Goal: Information Seeking & Learning: Learn about a topic

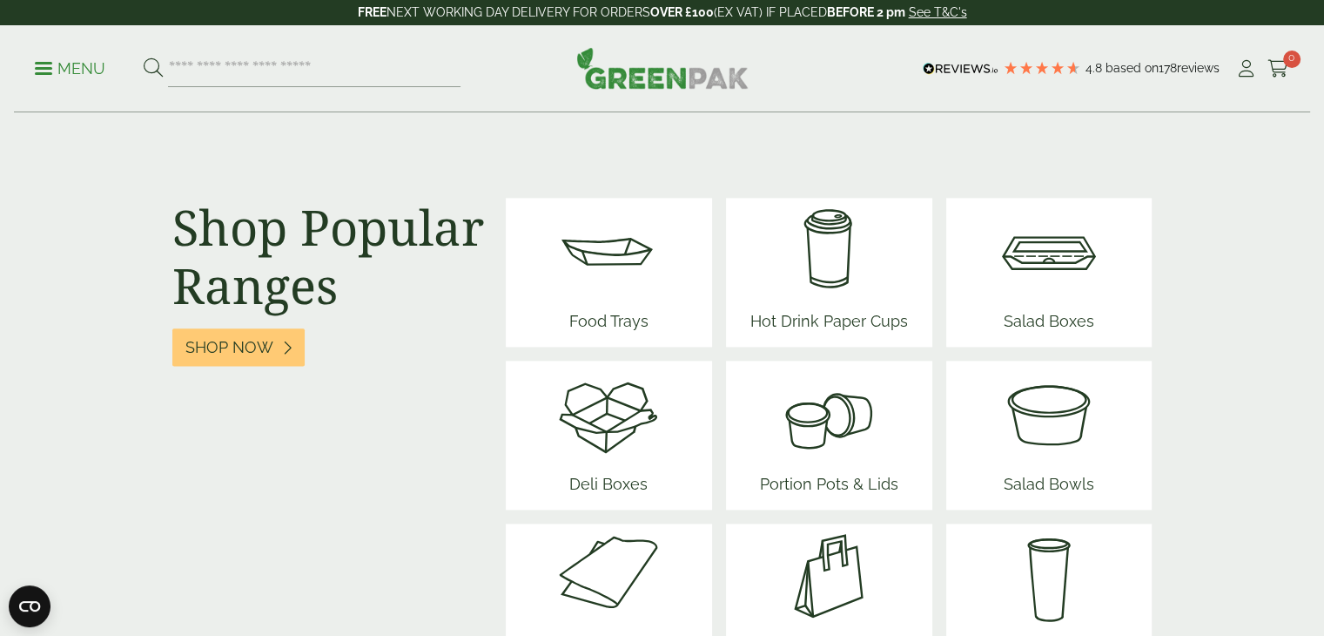
scroll to position [2264, 0]
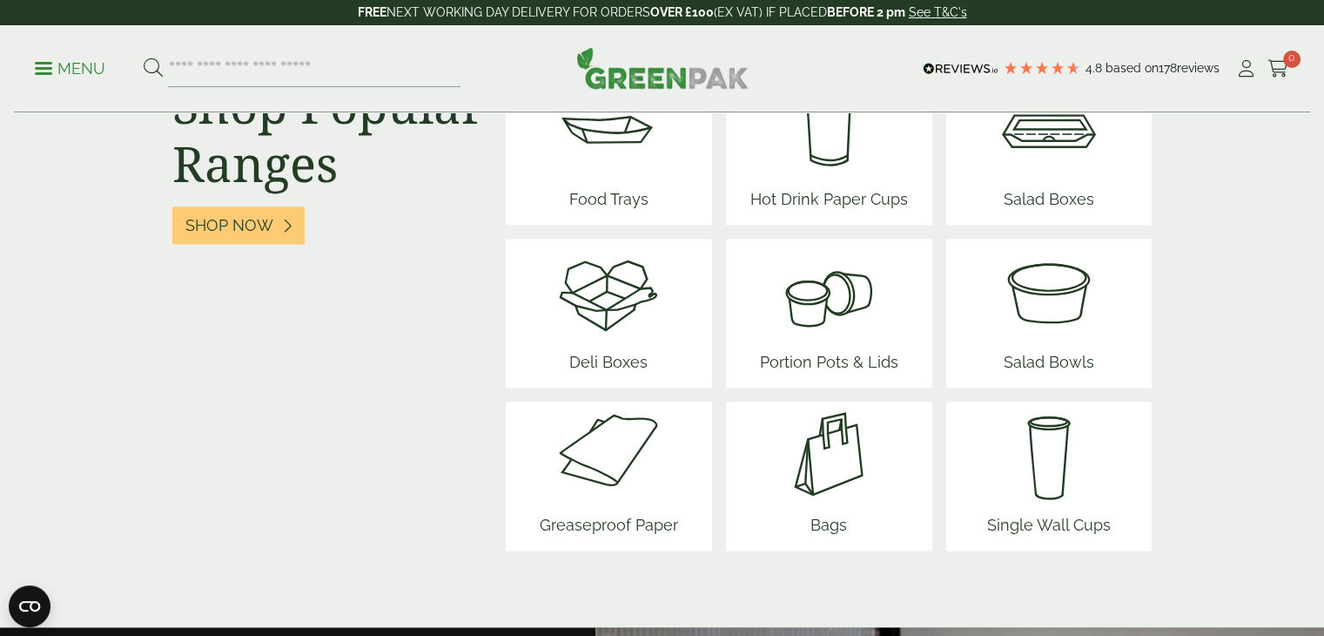
click at [611, 194] on span "Food Trays" at bounding box center [608, 202] width 104 height 44
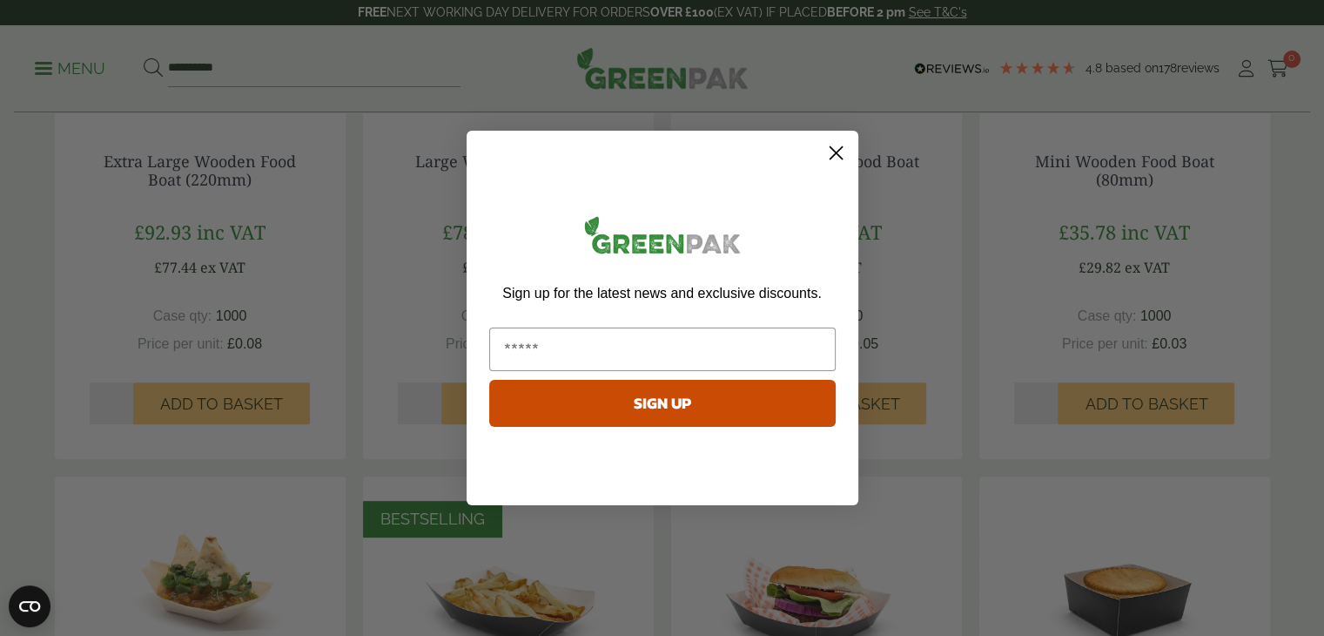
scroll to position [697, 0]
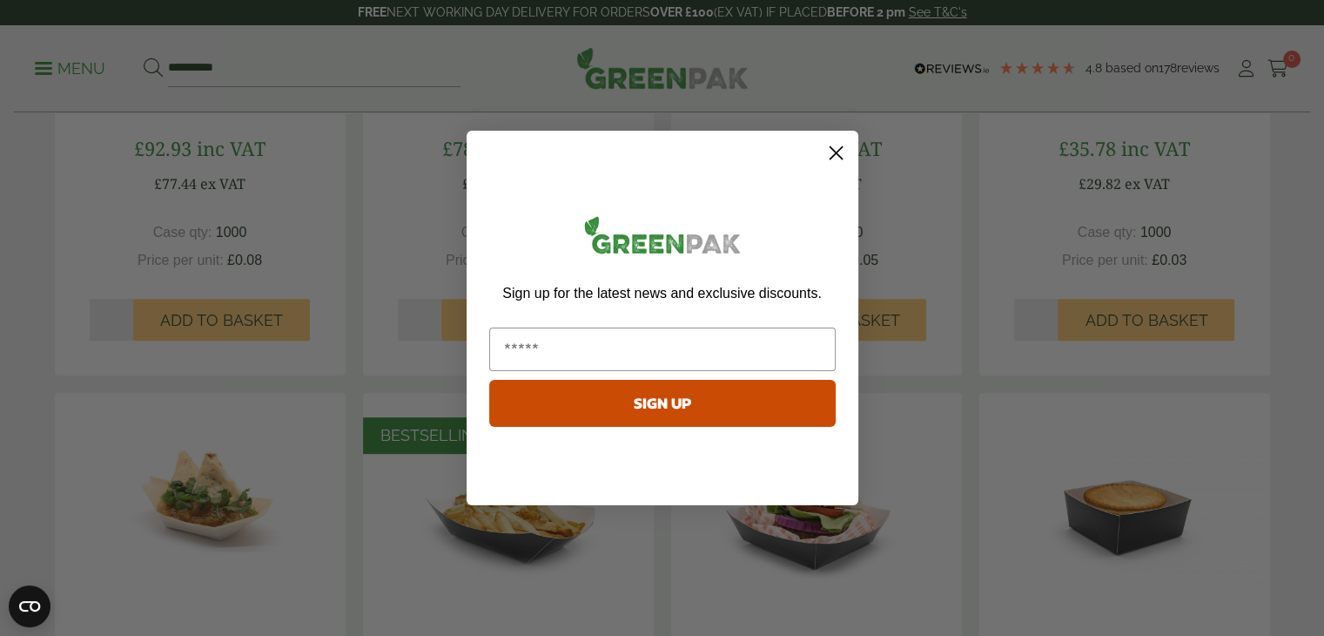
drag, startPoint x: 845, startPoint y: 147, endPoint x: 863, endPoint y: 152, distance: 19.0
click at [845, 147] on circle "Close dialog" at bounding box center [835, 152] width 29 height 29
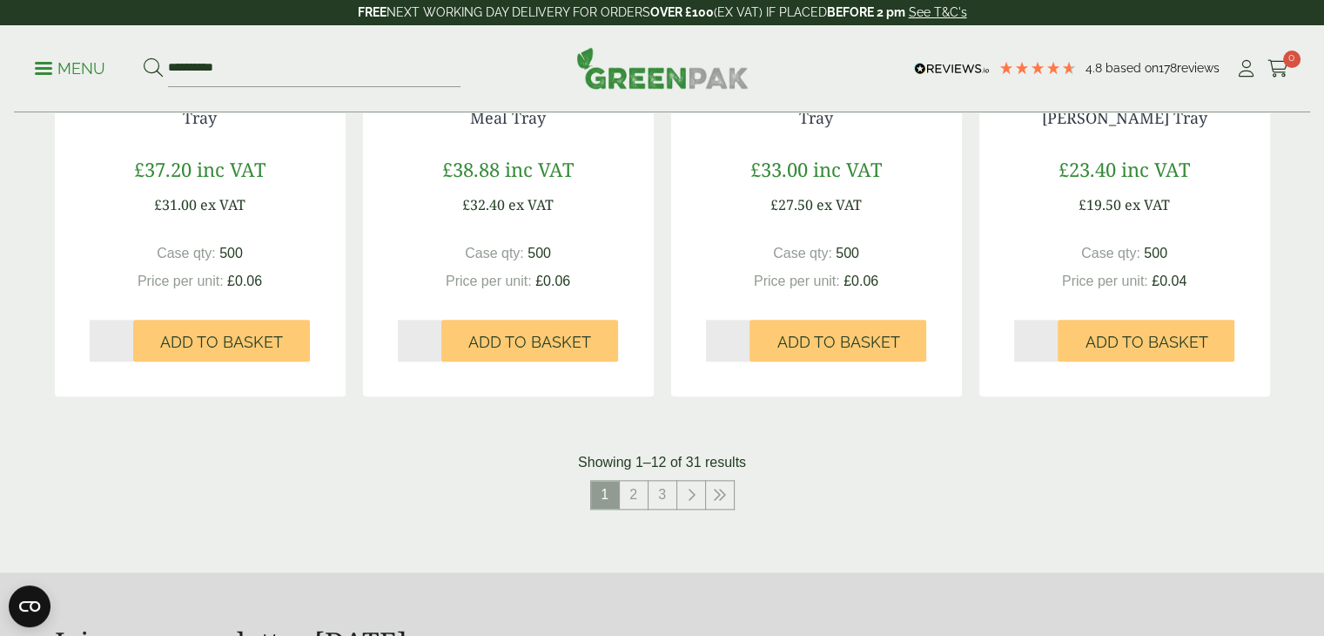
scroll to position [1915, 0]
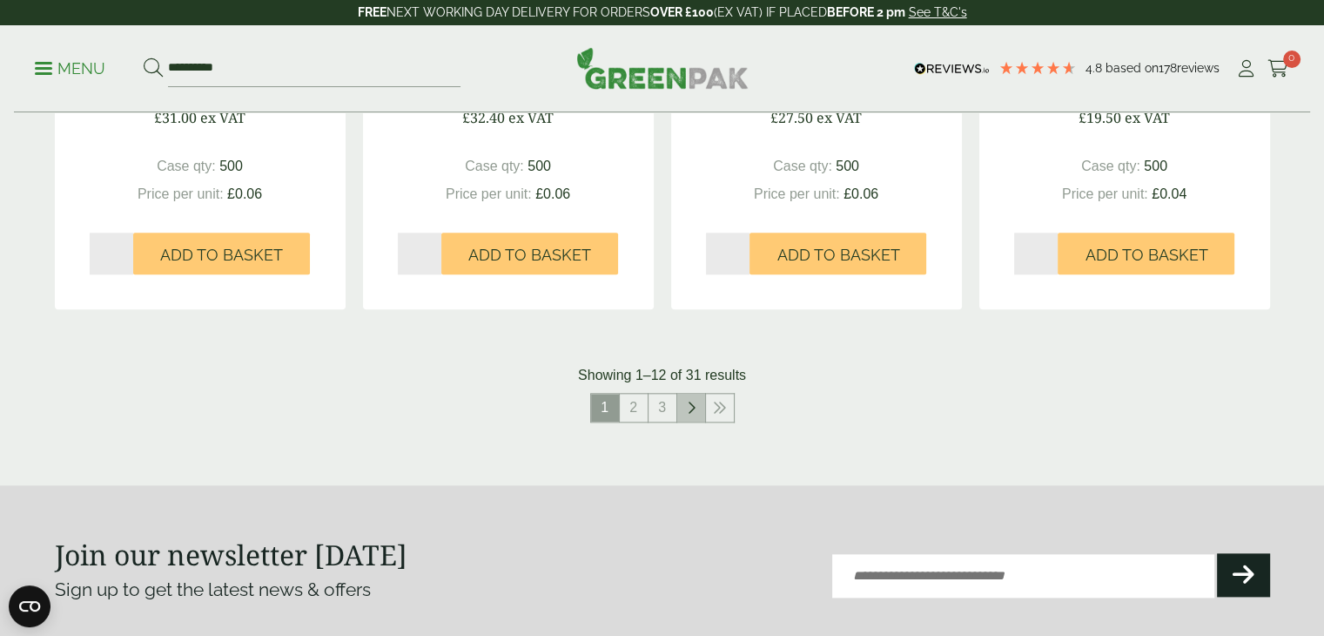
click at [685, 412] on link at bounding box center [691, 408] width 28 height 28
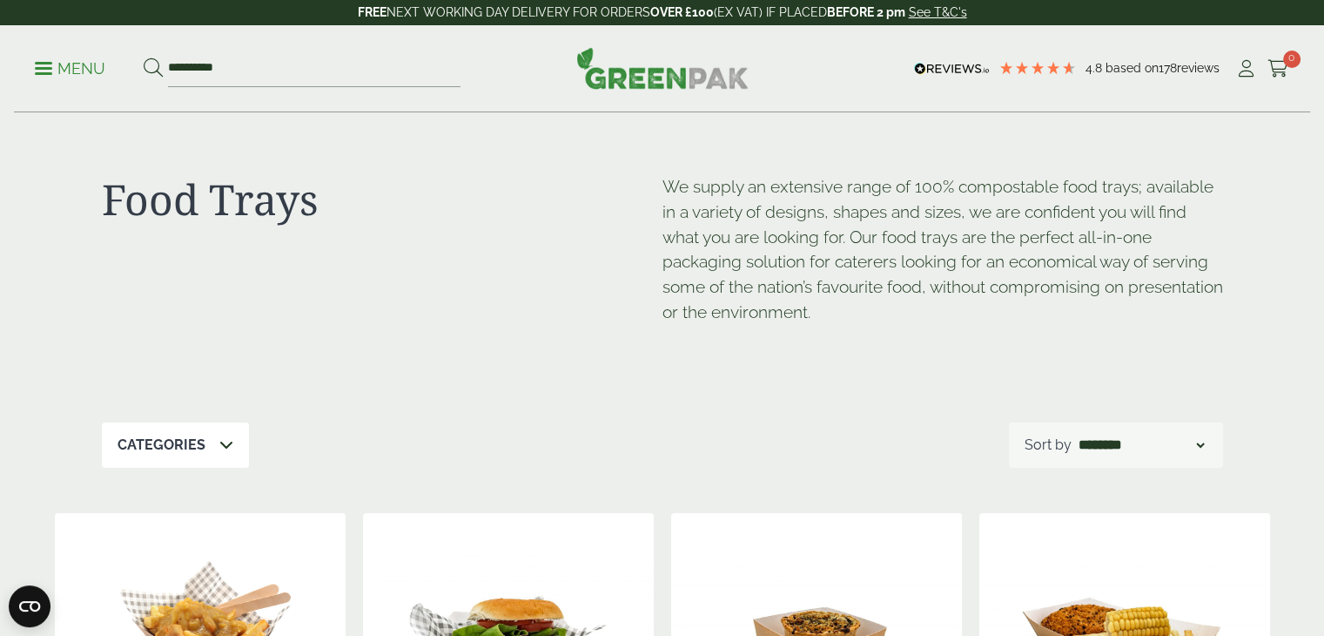
click at [66, 67] on p "Menu" at bounding box center [70, 68] width 71 height 21
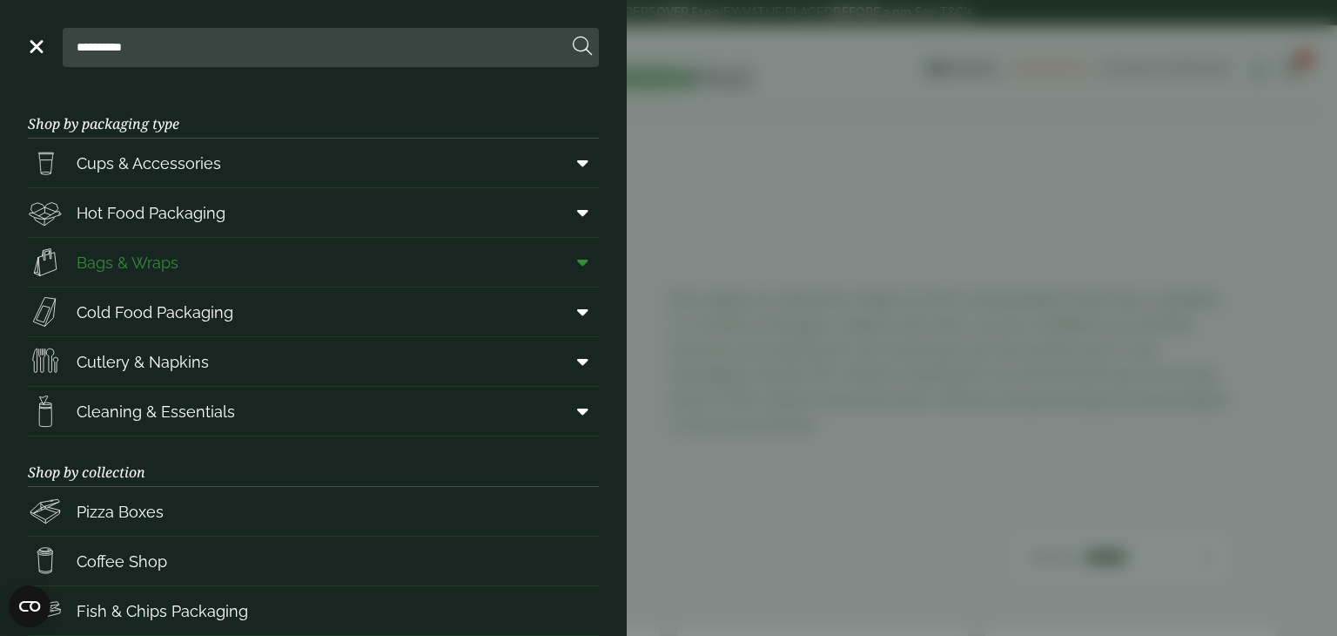
click at [151, 262] on span "Bags & Wraps" at bounding box center [128, 263] width 102 height 24
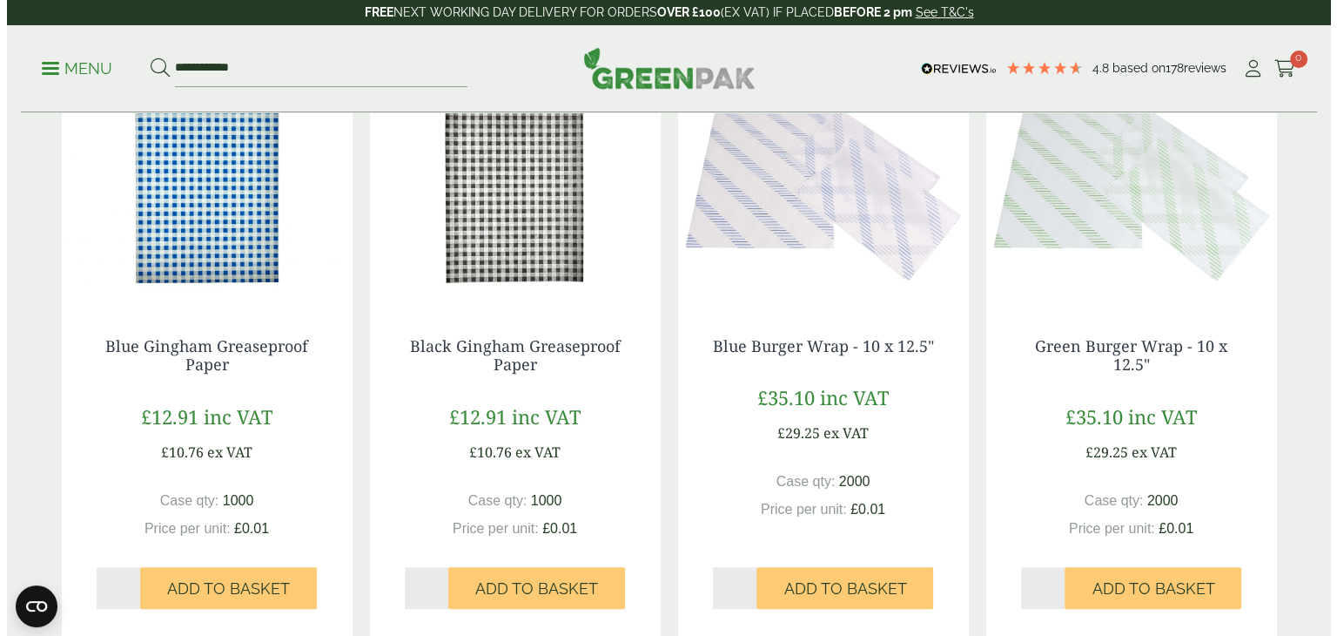
scroll to position [609, 0]
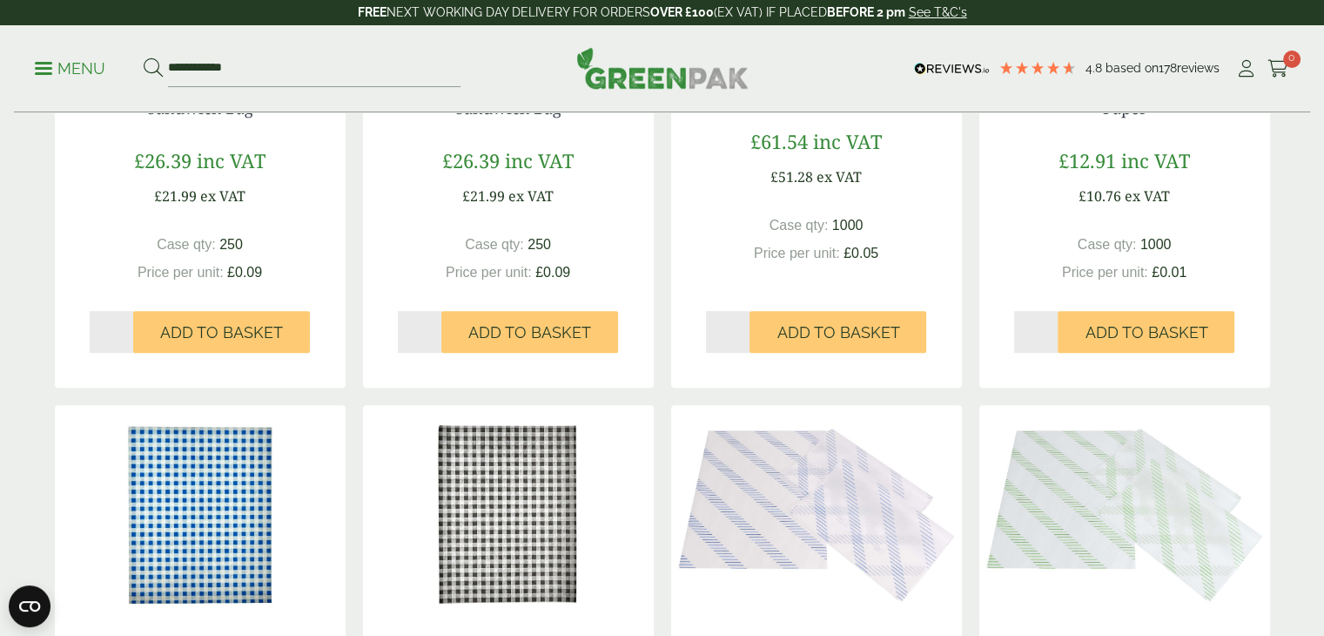
click at [31, 66] on div "**********" at bounding box center [662, 68] width 1296 height 87
click at [41, 65] on p "Menu" at bounding box center [70, 68] width 71 height 21
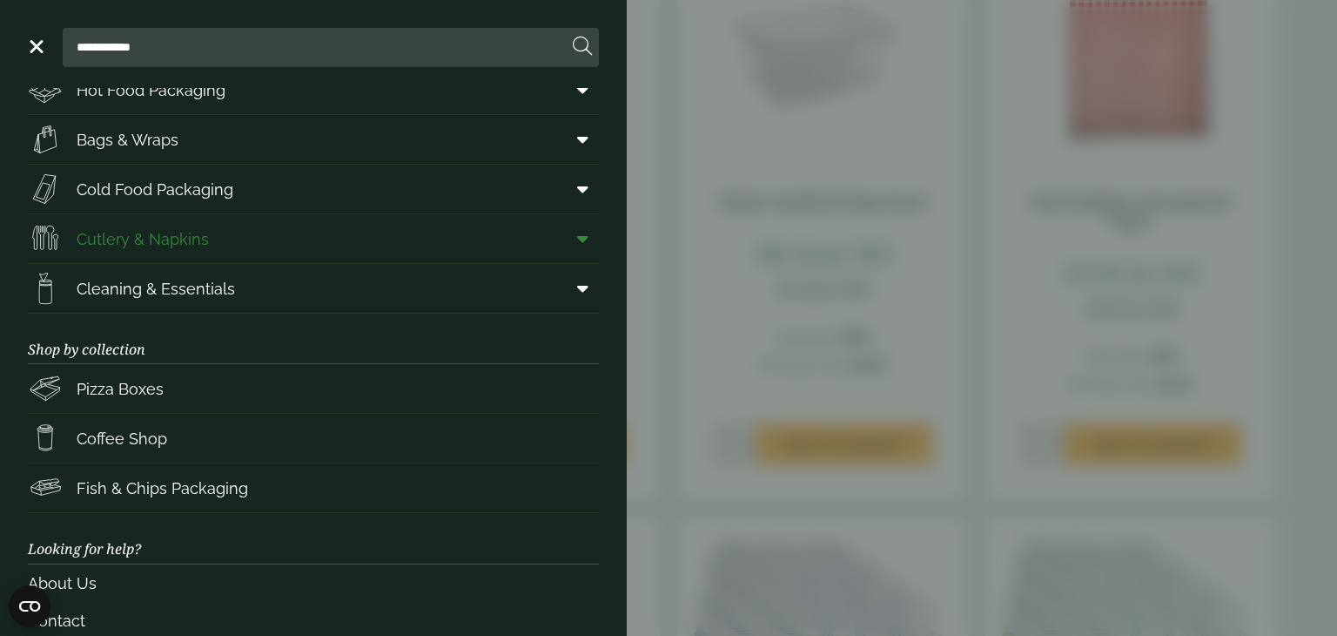
scroll to position [0, 0]
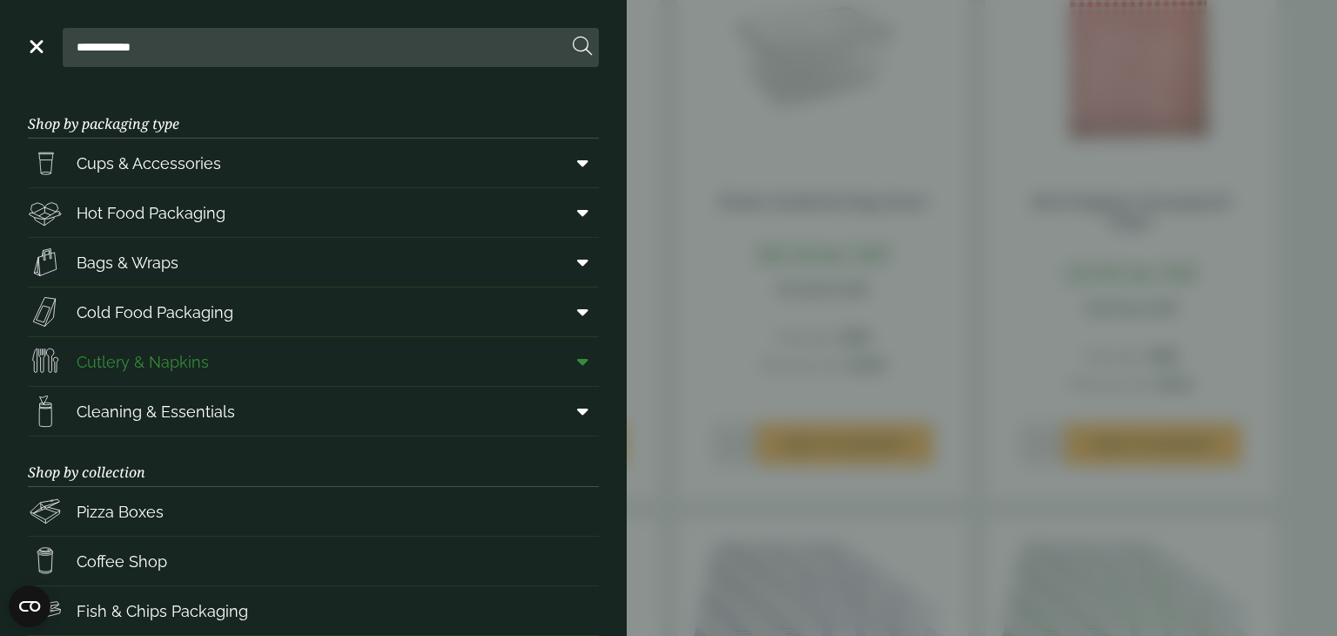
click at [293, 369] on link "Cutlery & Napkins" at bounding box center [313, 361] width 571 height 49
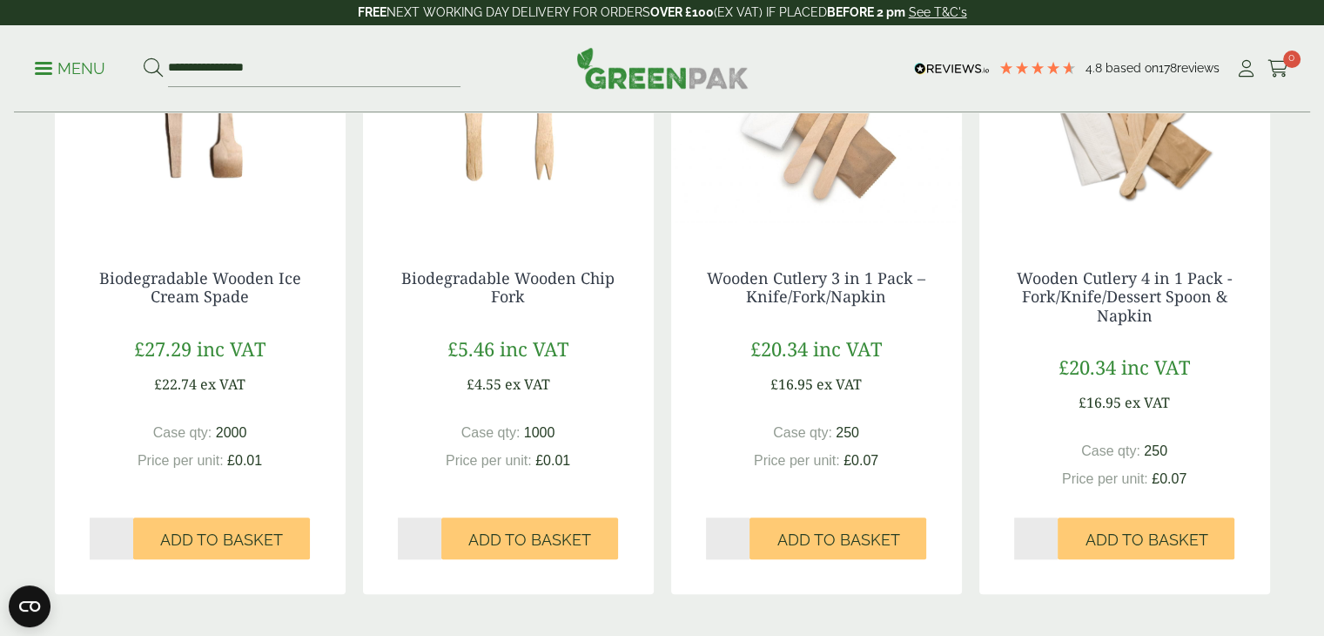
scroll to position [1741, 0]
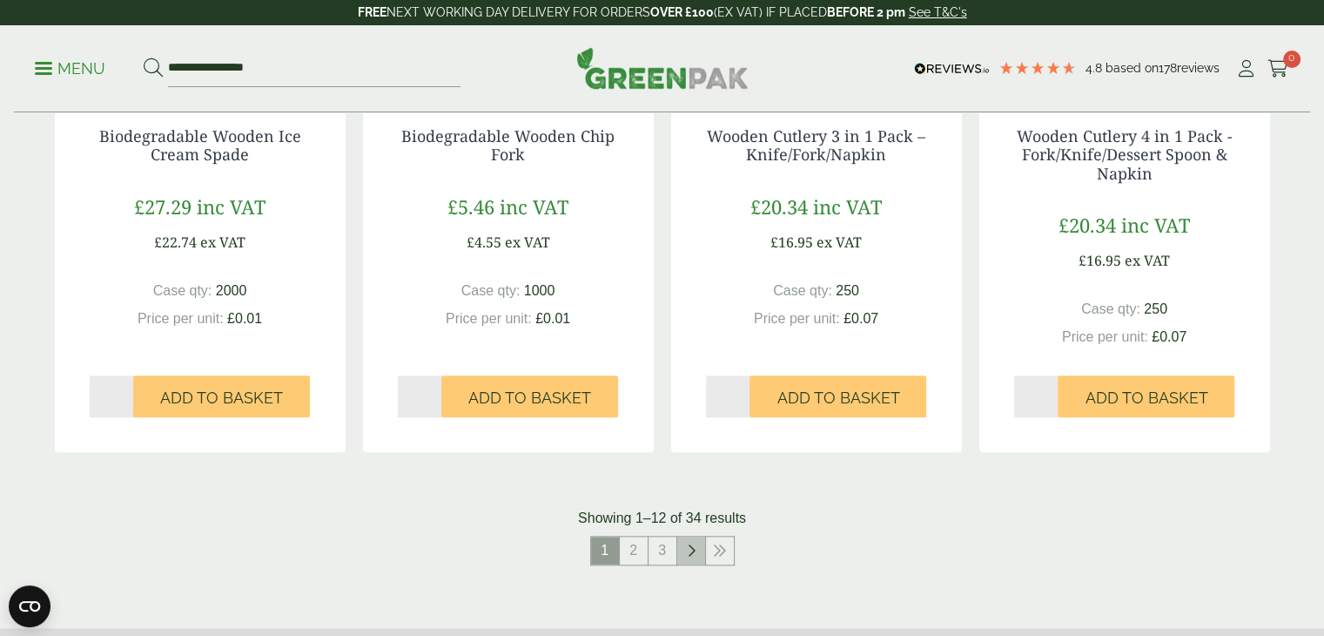
click at [689, 548] on icon at bounding box center [691, 550] width 9 height 14
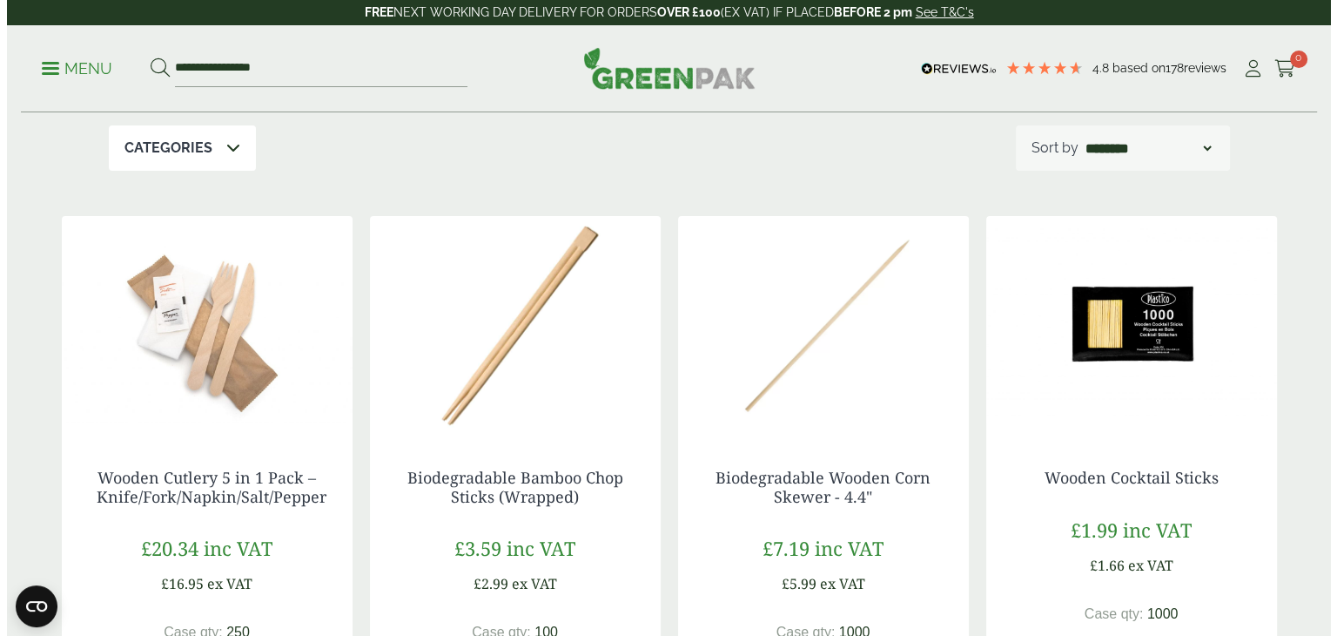
scroll to position [348, 0]
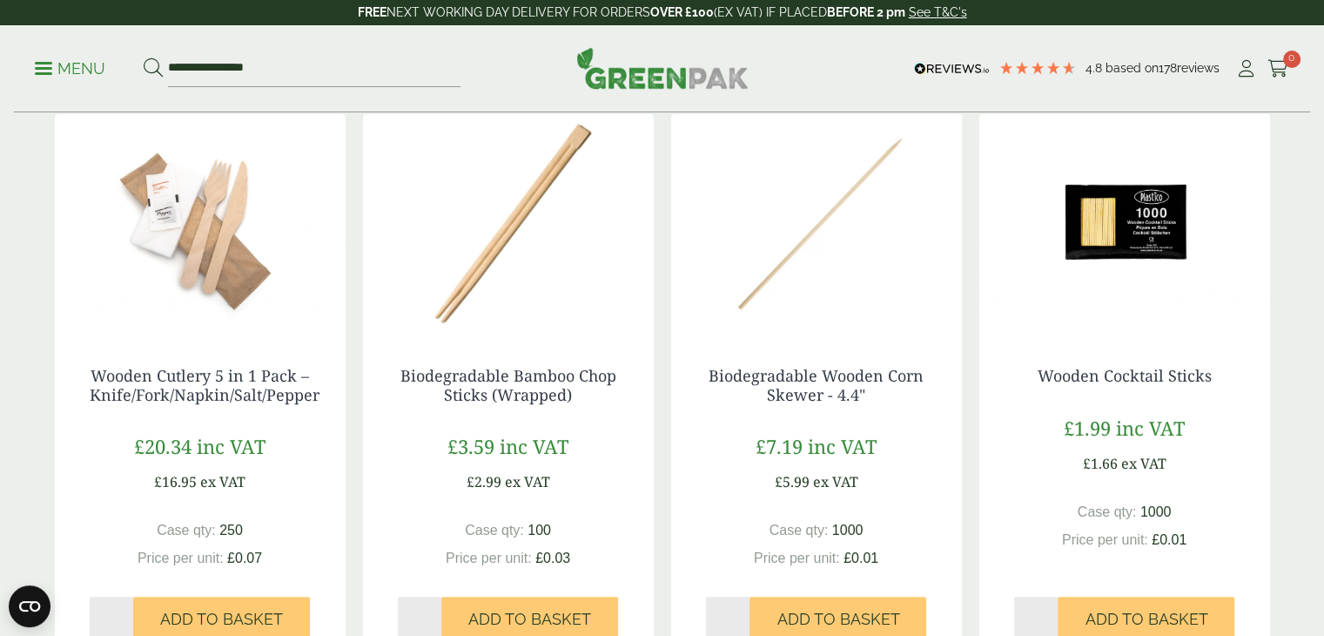
click at [37, 65] on link "Menu" at bounding box center [70, 66] width 71 height 17
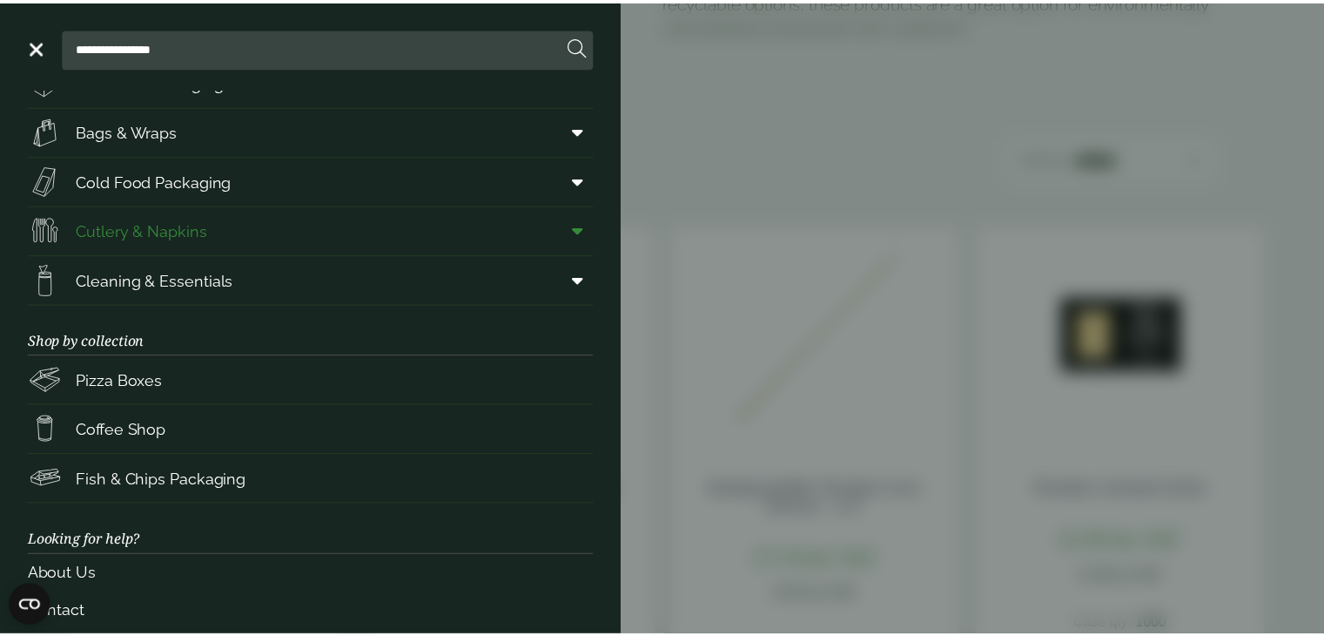
scroll to position [0, 0]
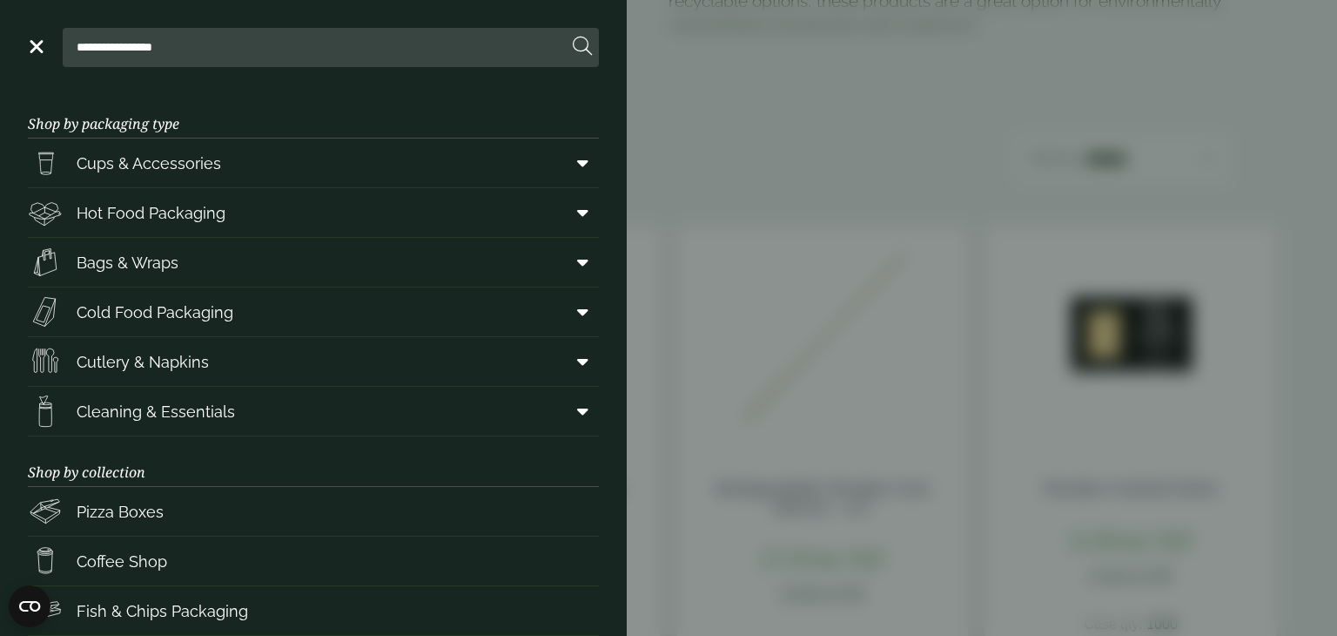
click at [37, 40] on link "Menu" at bounding box center [34, 45] width 17 height 17
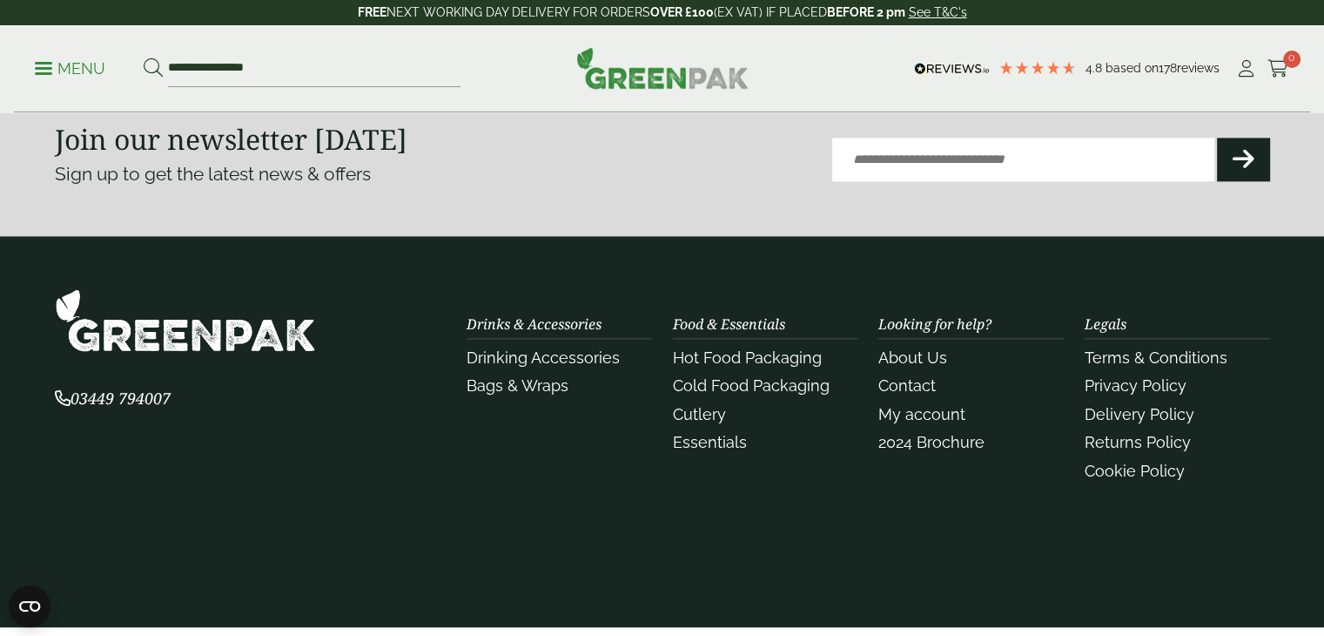
scroll to position [2292, 0]
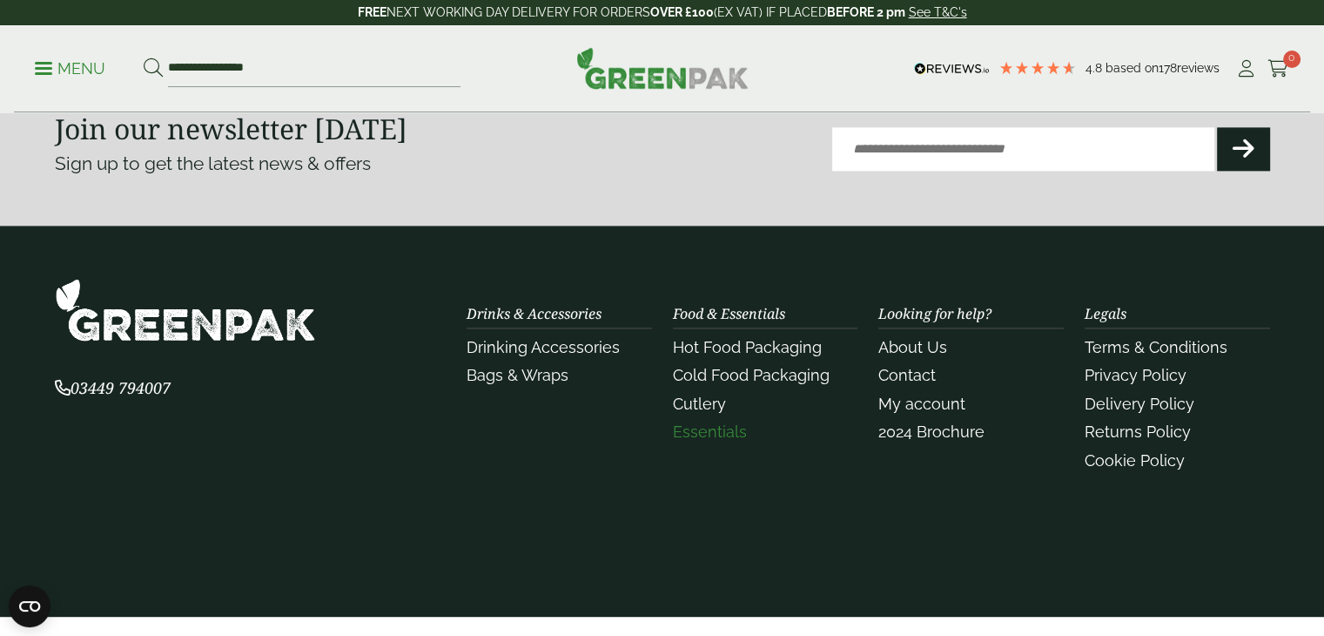
click at [704, 426] on link "Essentials" at bounding box center [710, 431] width 74 height 18
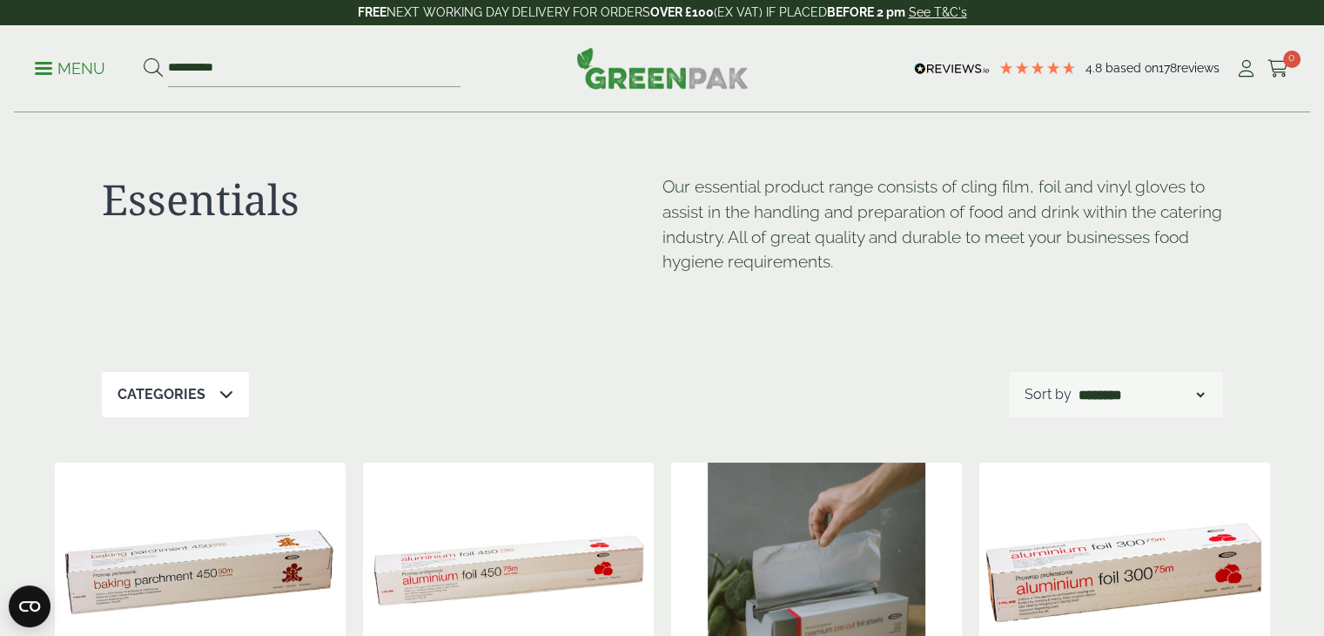
click at [94, 67] on p "Menu" at bounding box center [70, 68] width 71 height 21
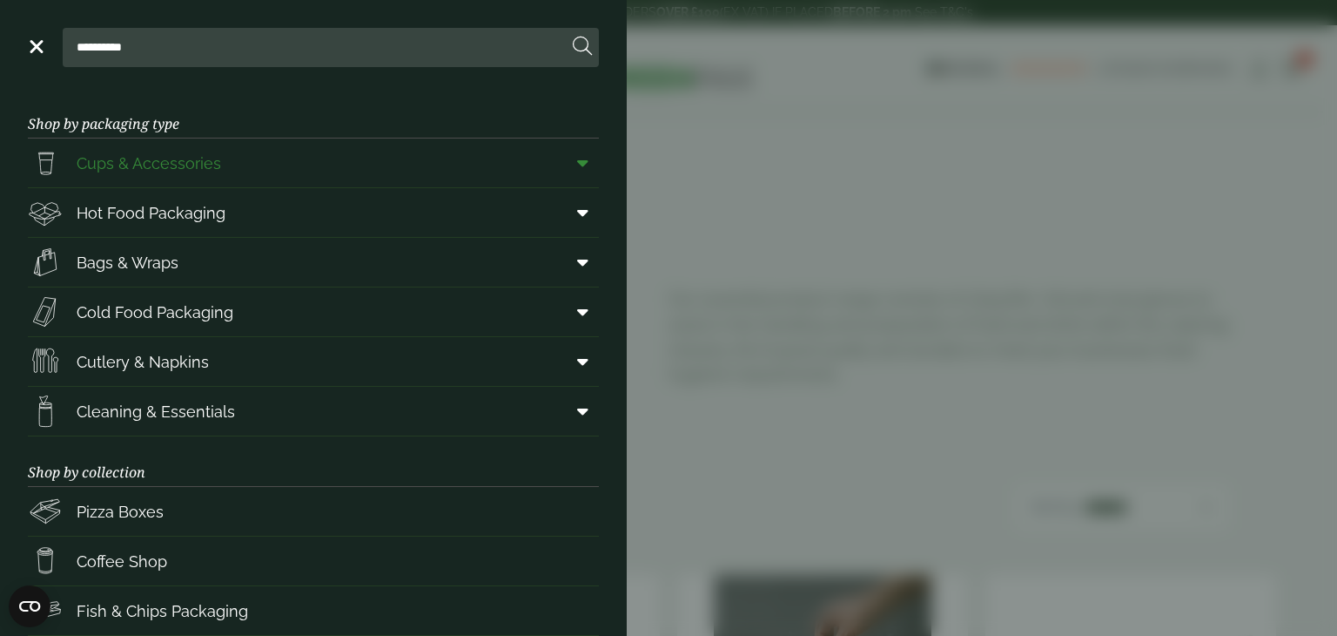
click at [577, 161] on icon at bounding box center [582, 162] width 11 height 17
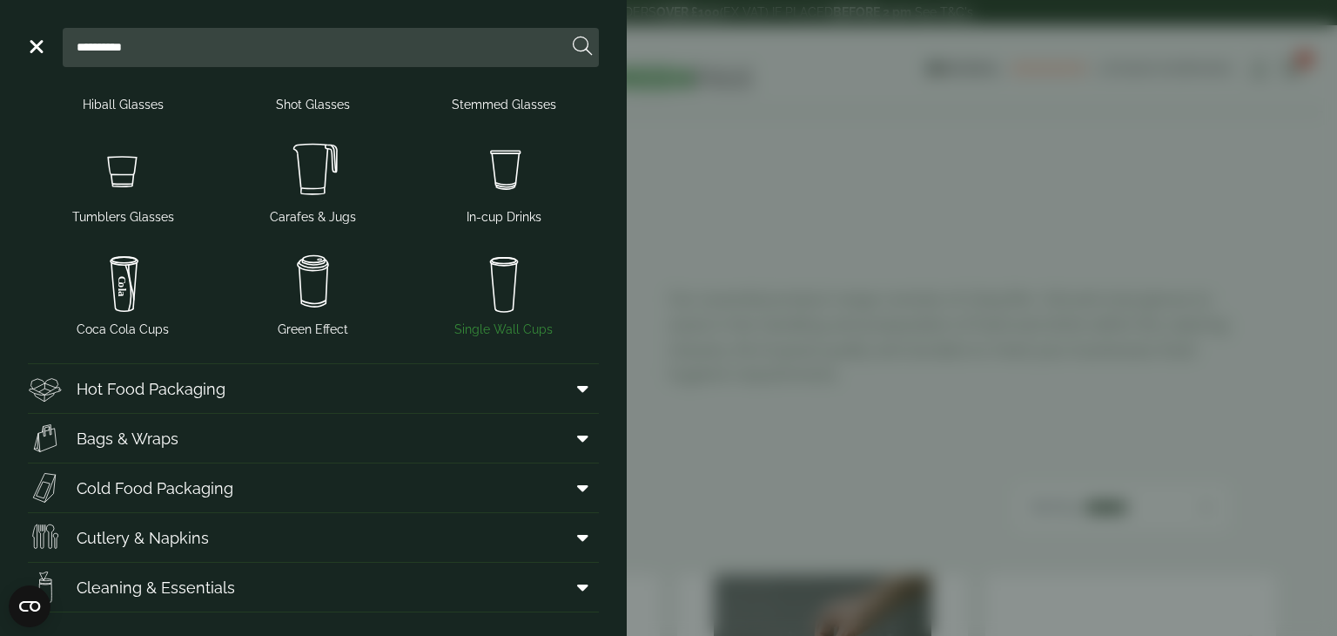
scroll to position [435, 0]
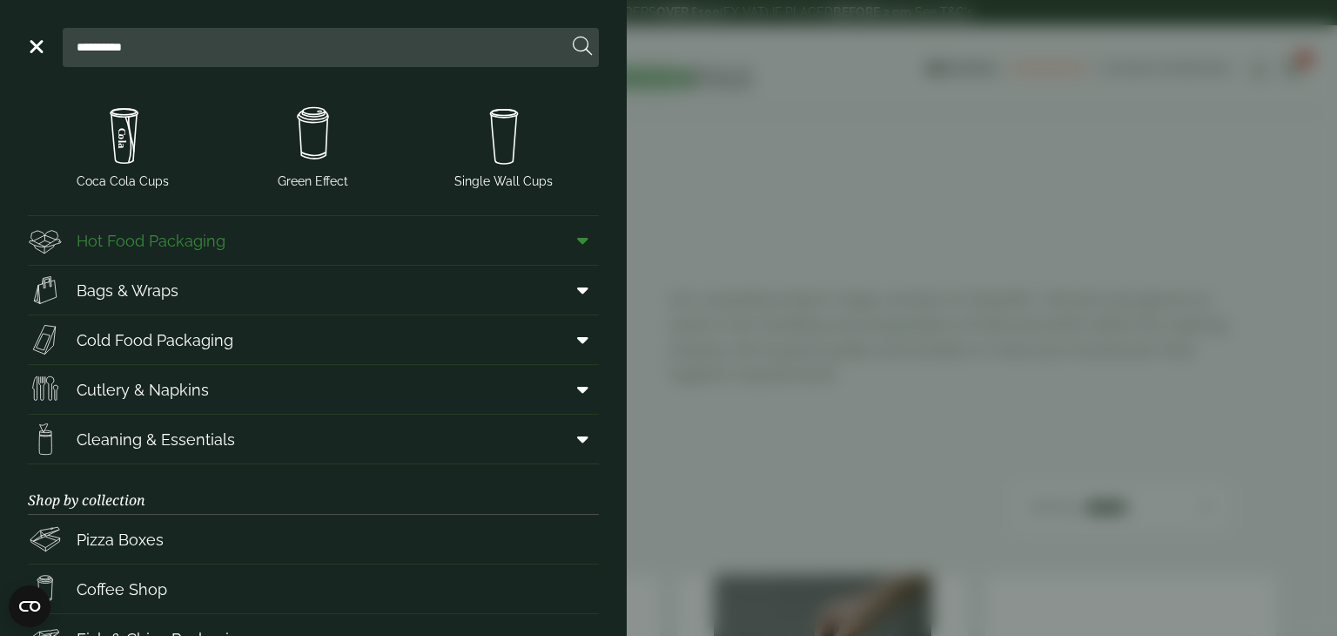
click at [577, 239] on icon at bounding box center [582, 240] width 11 height 17
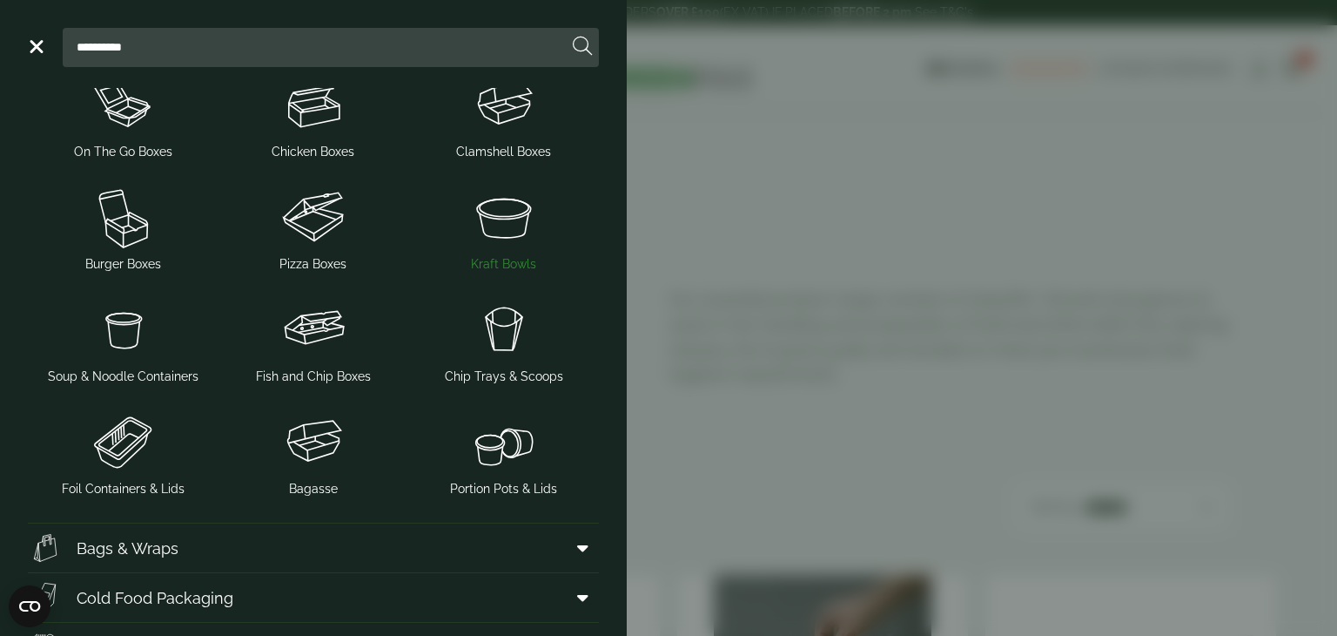
scroll to position [784, 0]
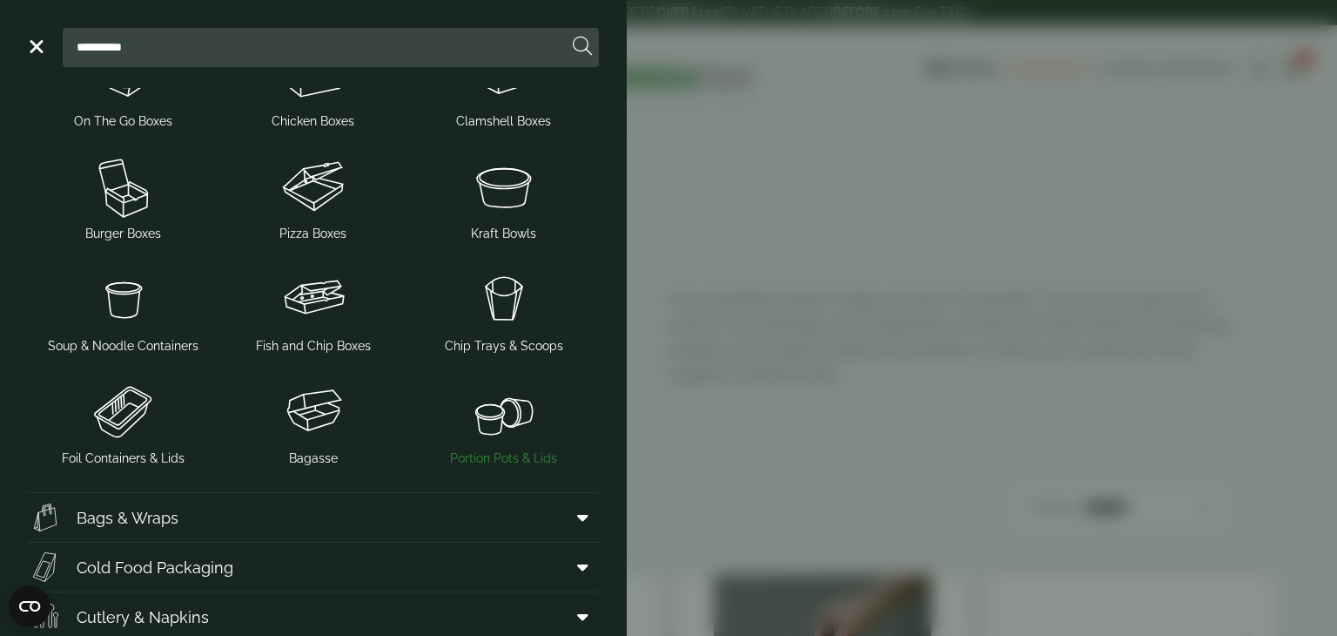
click at [494, 412] on img at bounding box center [503, 411] width 177 height 70
click at [491, 434] on img at bounding box center [503, 411] width 177 height 70
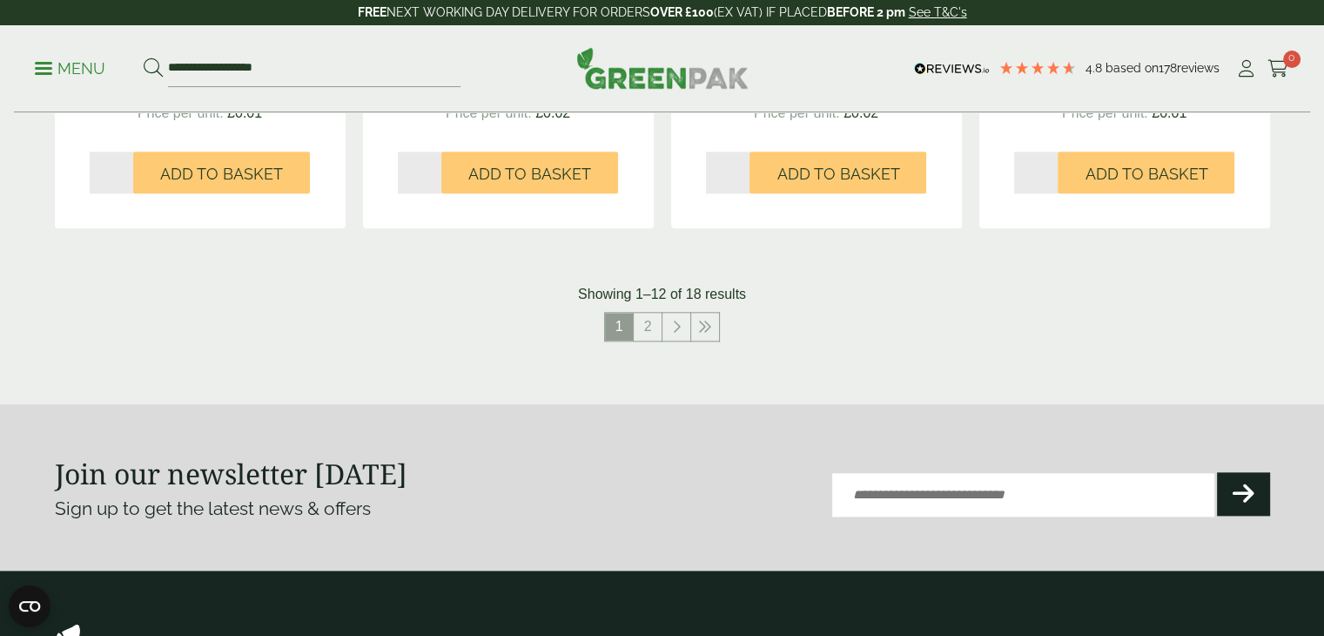
scroll to position [1915, 0]
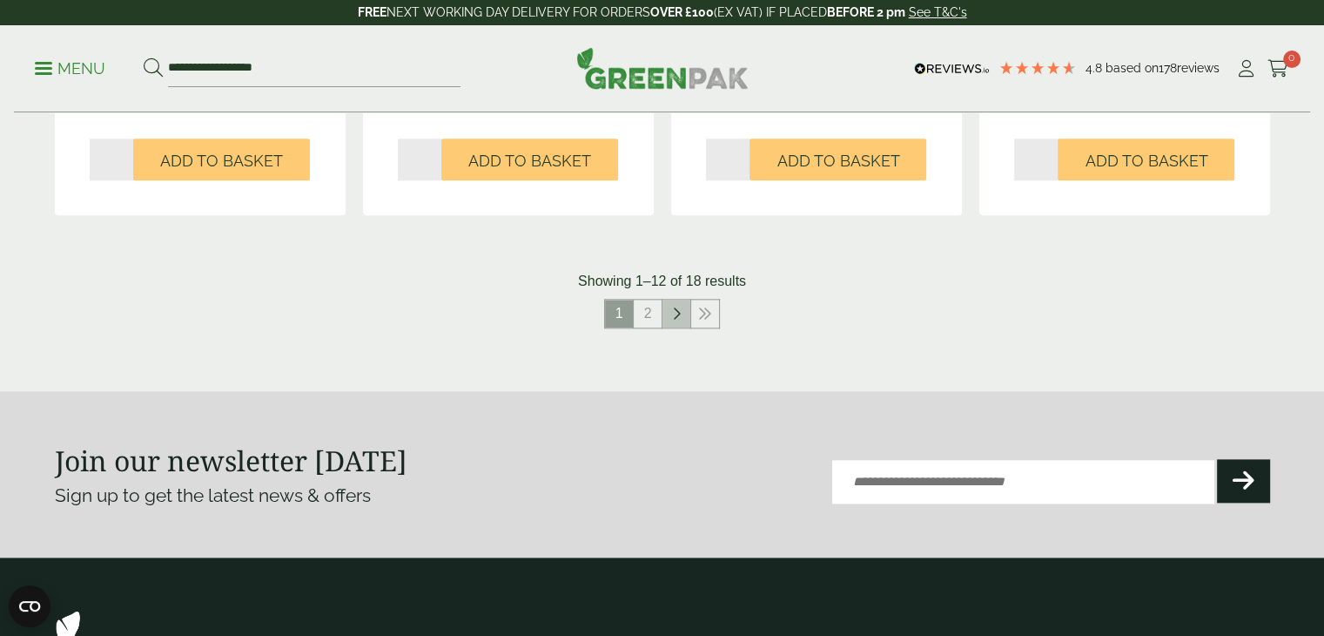
click at [676, 308] on icon at bounding box center [676, 313] width 9 height 14
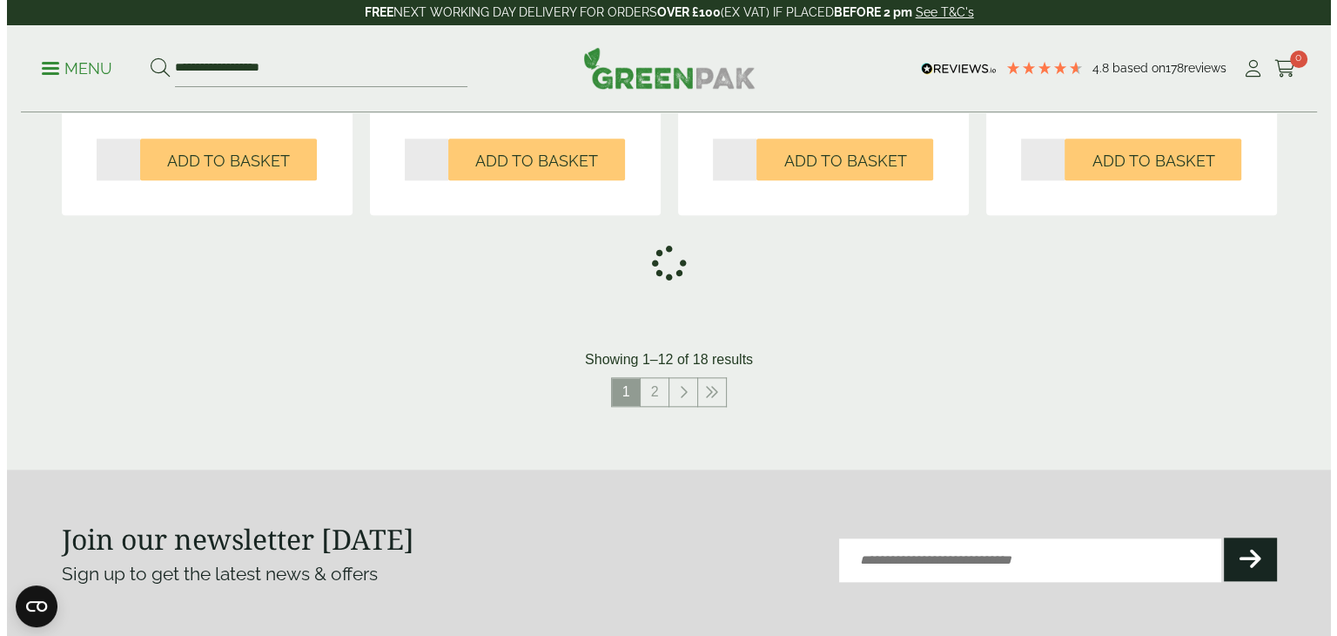
scroll to position [1765, 0]
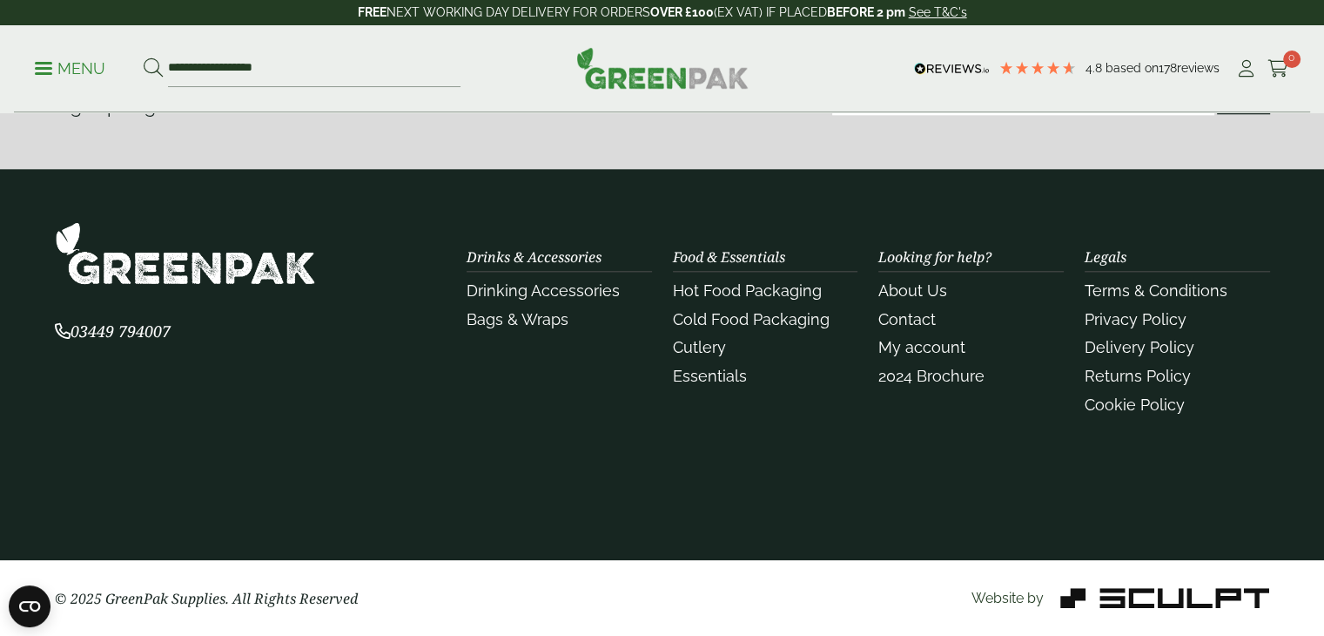
click at [49, 43] on div "**********" at bounding box center [662, 68] width 1296 height 87
click at [57, 67] on p "Menu" at bounding box center [70, 68] width 71 height 21
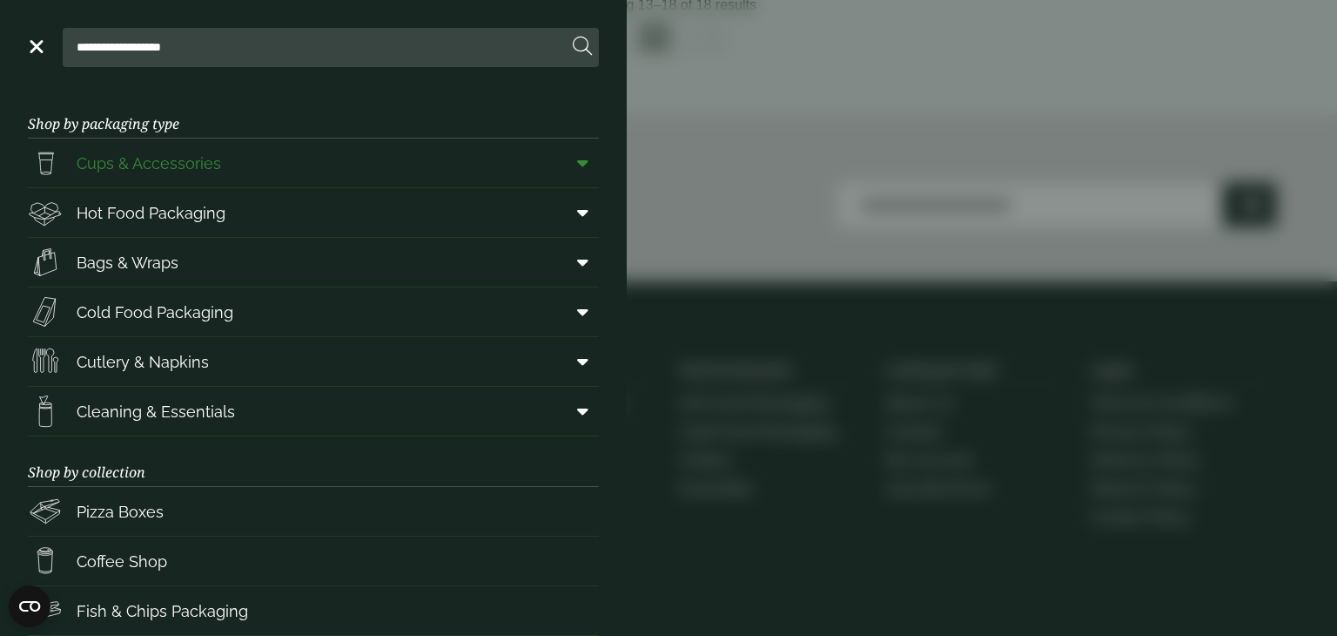
click at [577, 164] on icon at bounding box center [582, 162] width 11 height 17
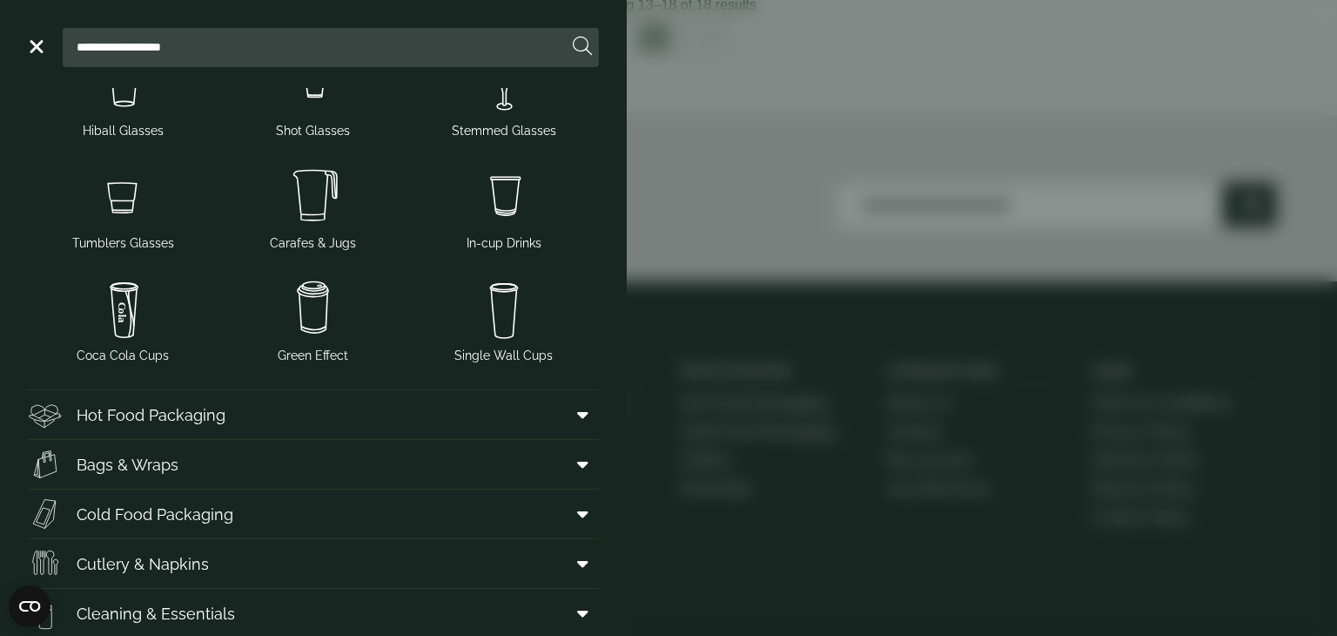
scroll to position [174, 0]
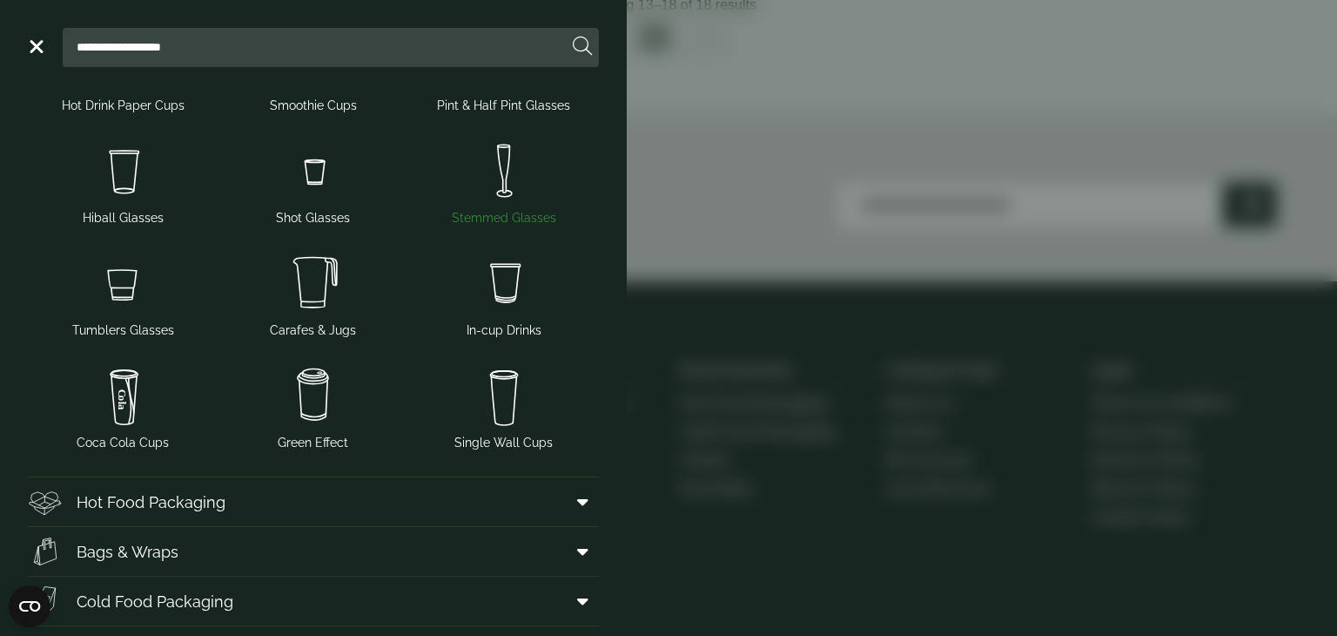
click at [495, 196] on img at bounding box center [503, 171] width 177 height 70
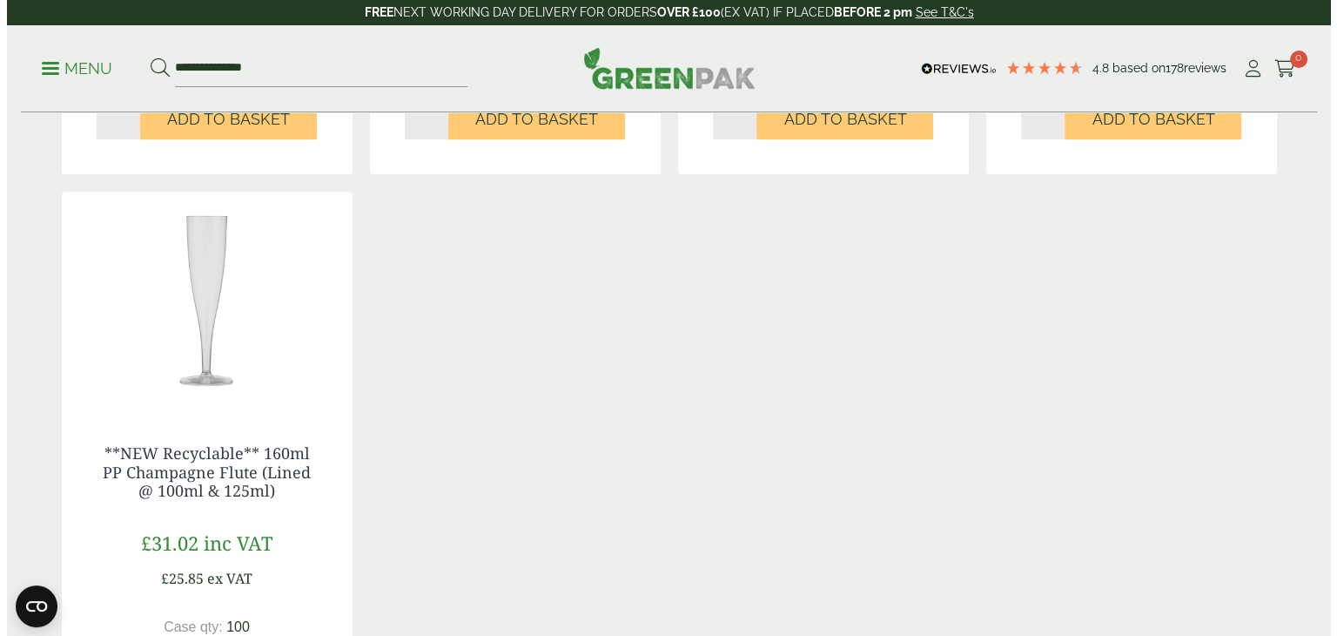
scroll to position [697, 0]
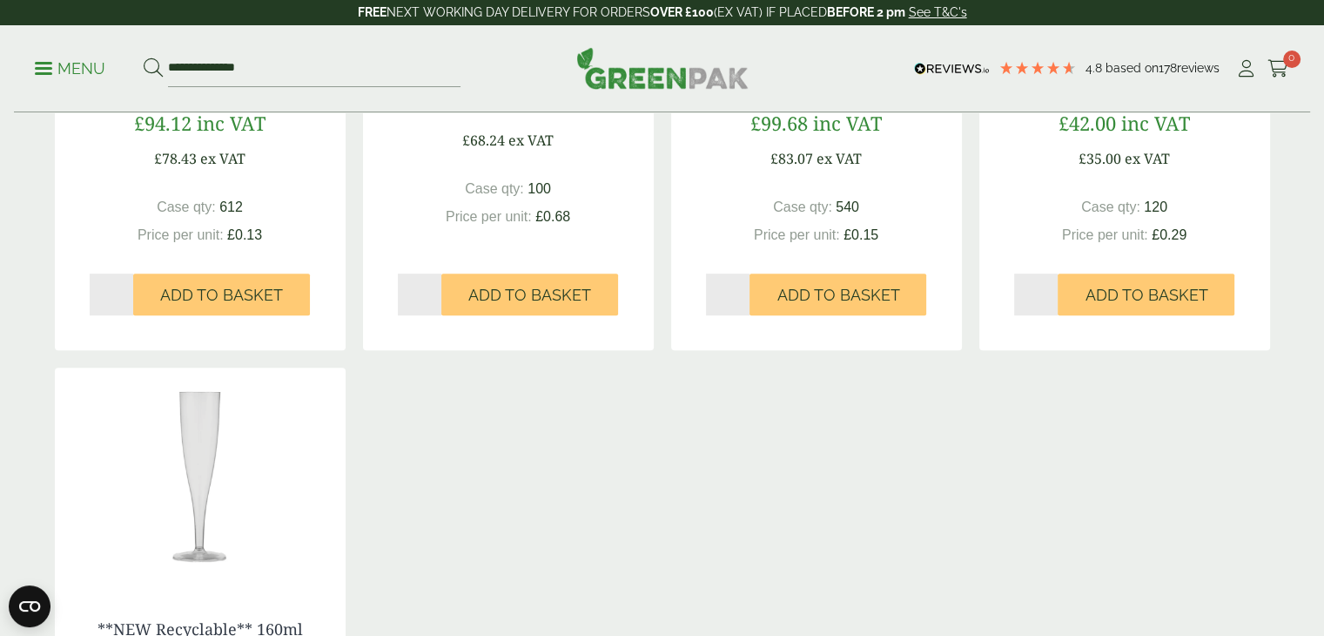
click at [37, 65] on p "Menu" at bounding box center [70, 68] width 71 height 21
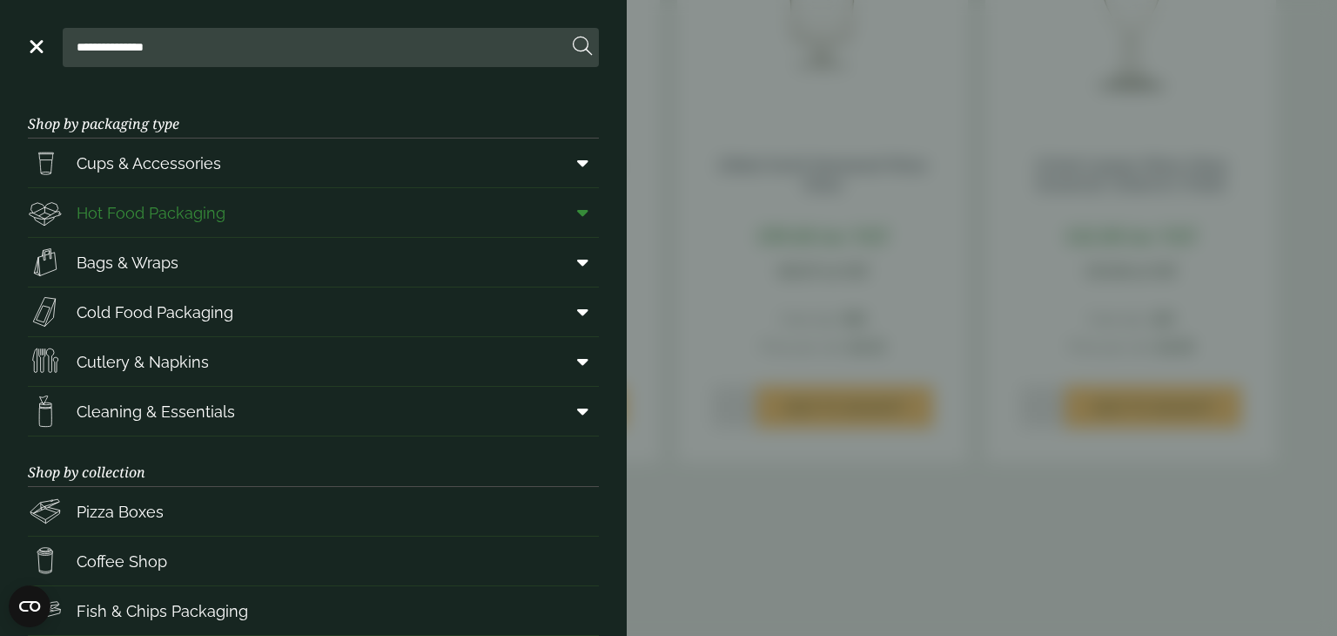
click at [577, 212] on icon at bounding box center [582, 212] width 11 height 17
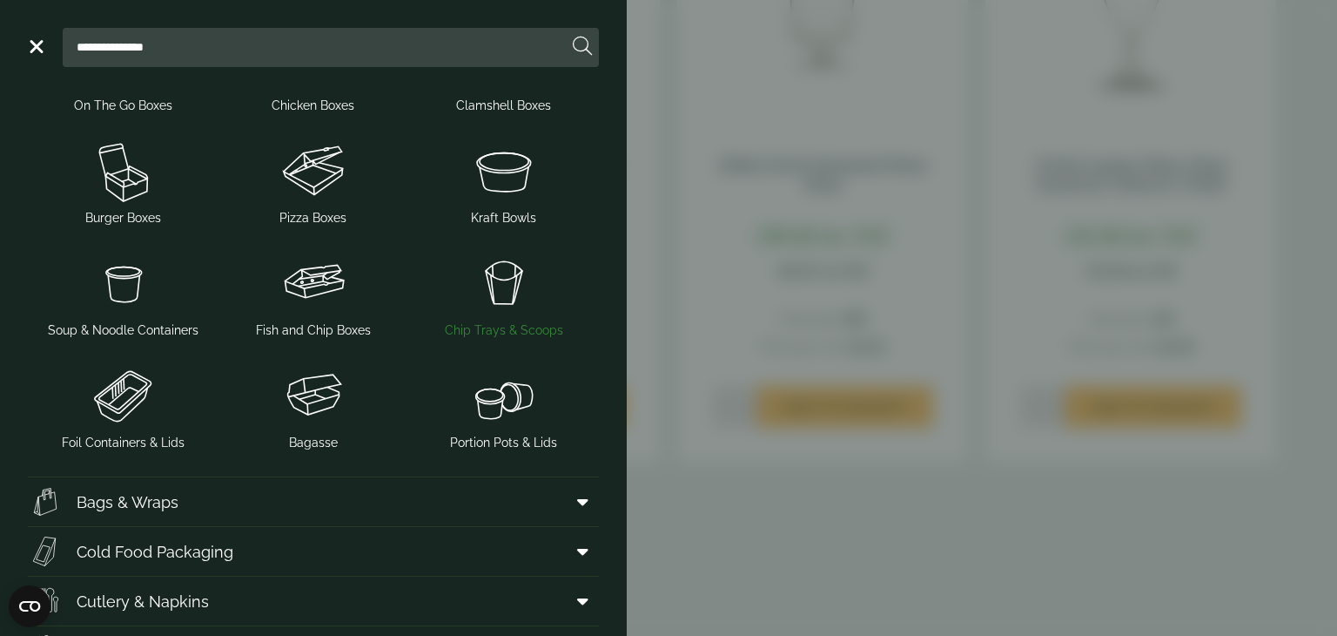
scroll to position [348, 0]
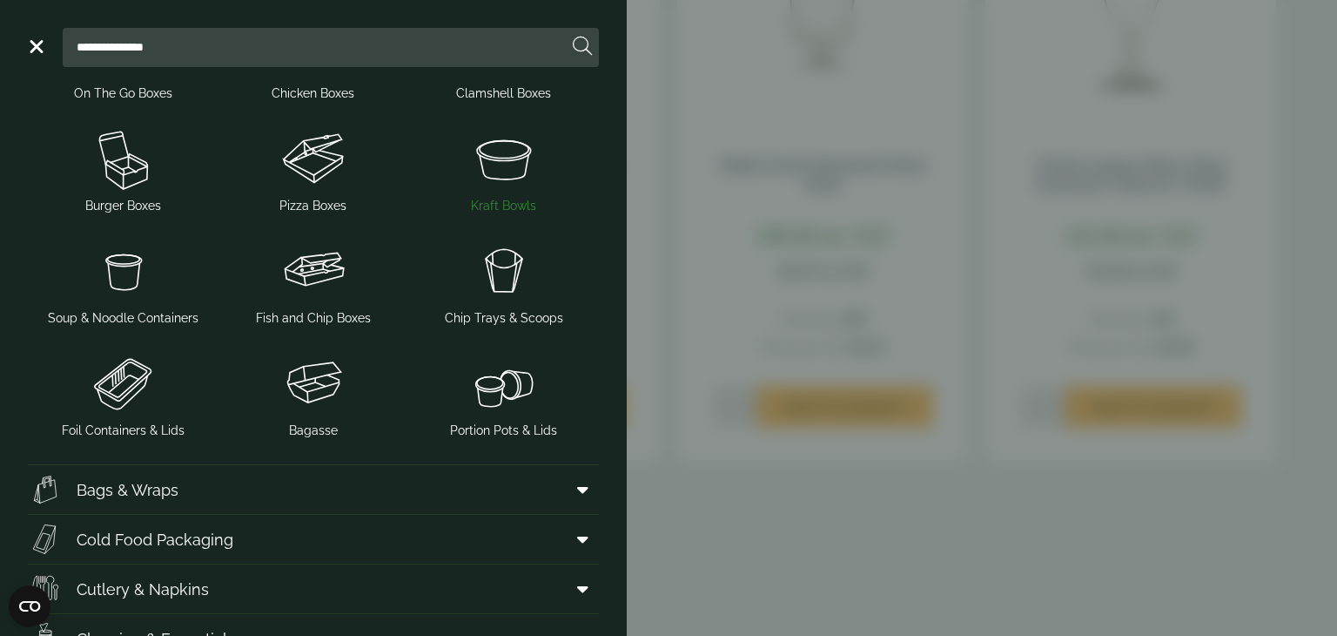
click at [497, 158] on img at bounding box center [503, 159] width 177 height 70
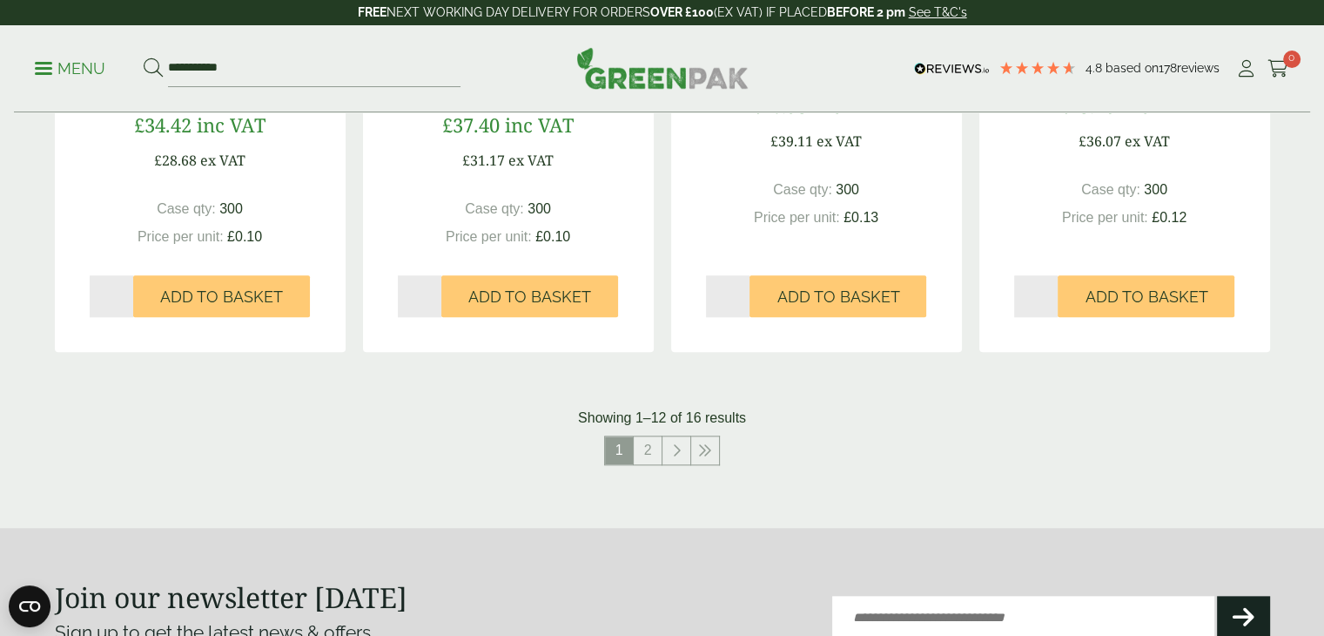
scroll to position [1828, 0]
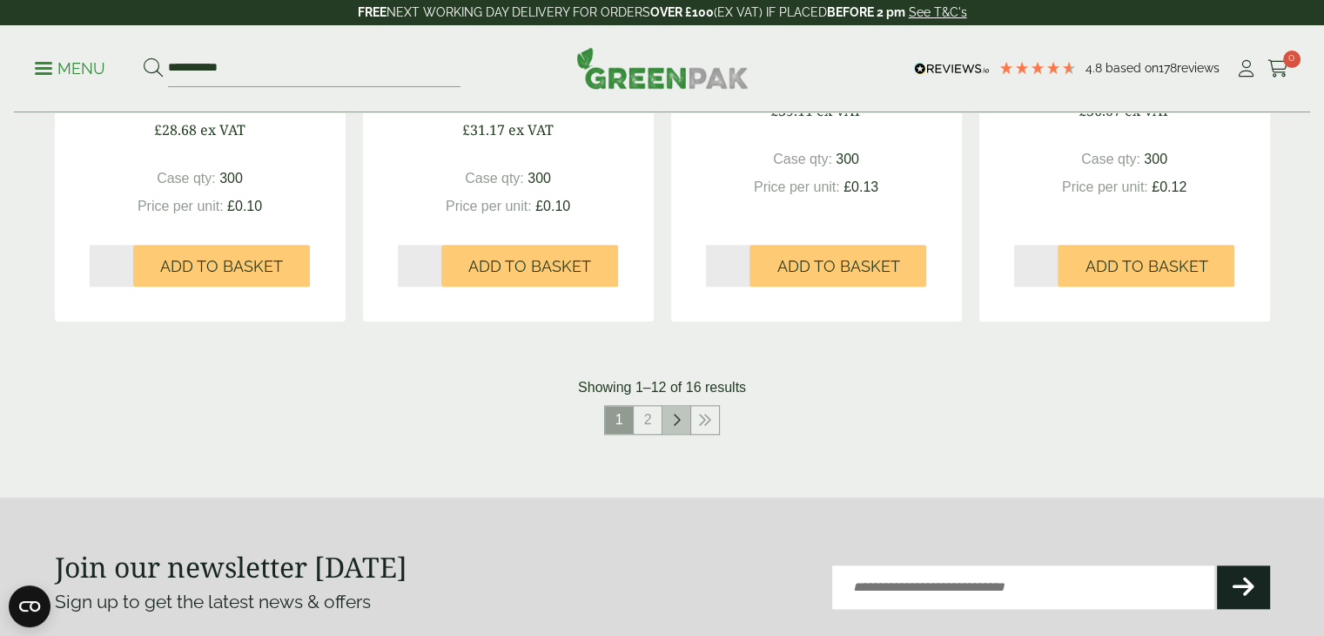
click at [678, 425] on icon at bounding box center [676, 420] width 9 height 14
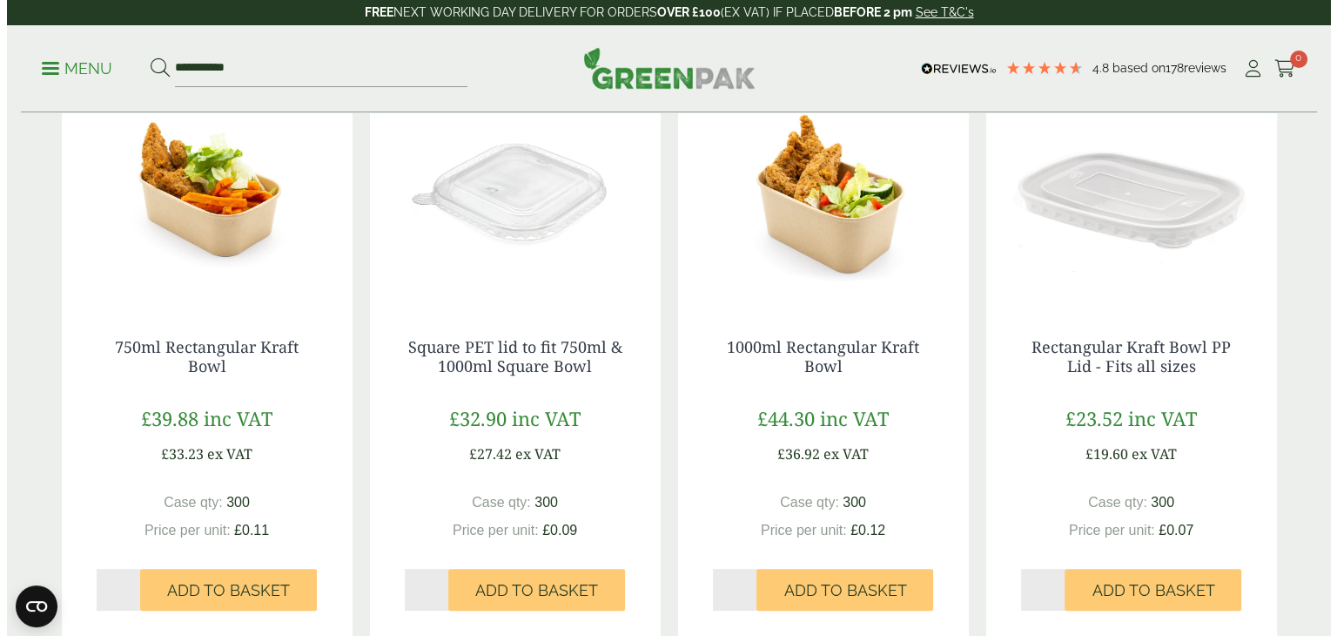
scroll to position [125, 0]
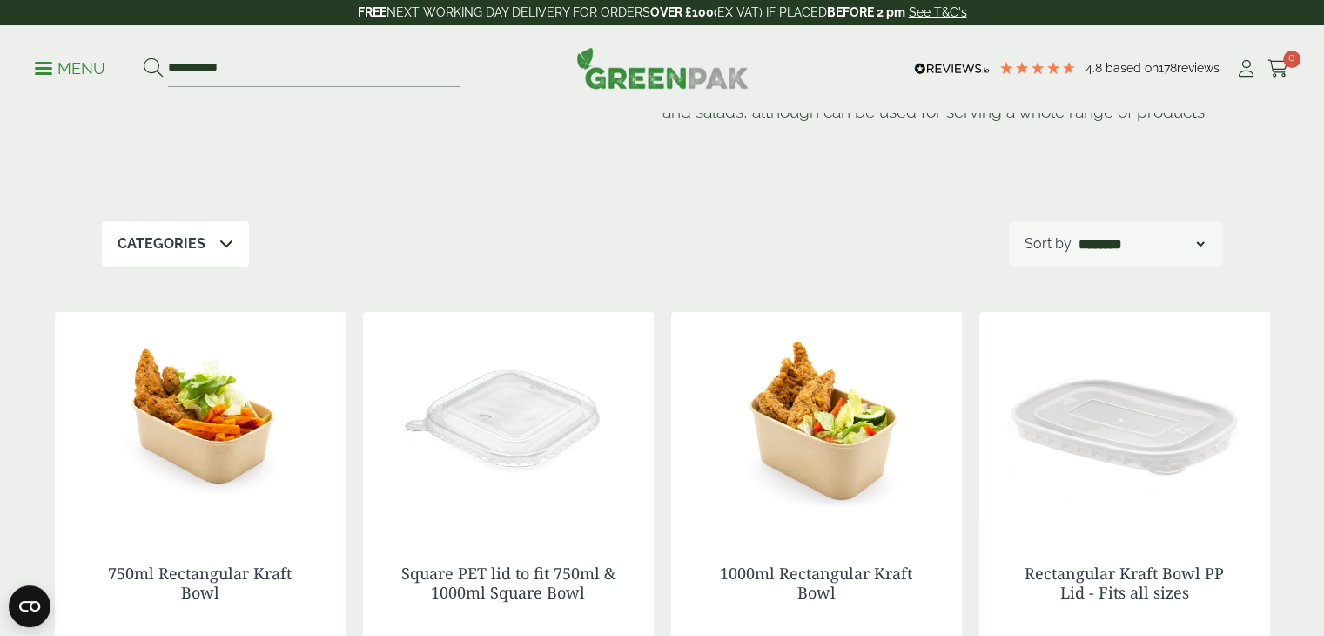
click at [28, 69] on div "**********" at bounding box center [662, 68] width 1296 height 87
click at [55, 64] on p "Menu" at bounding box center [70, 68] width 71 height 21
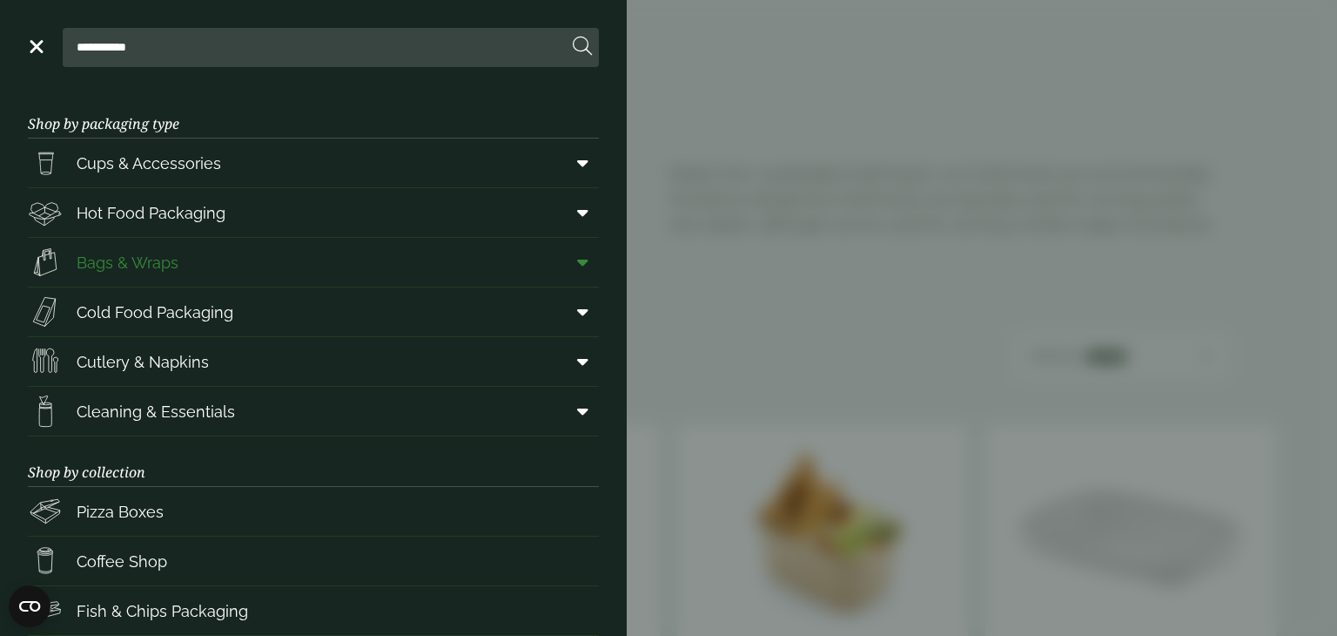
click at [576, 262] on span at bounding box center [579, 262] width 39 height 33
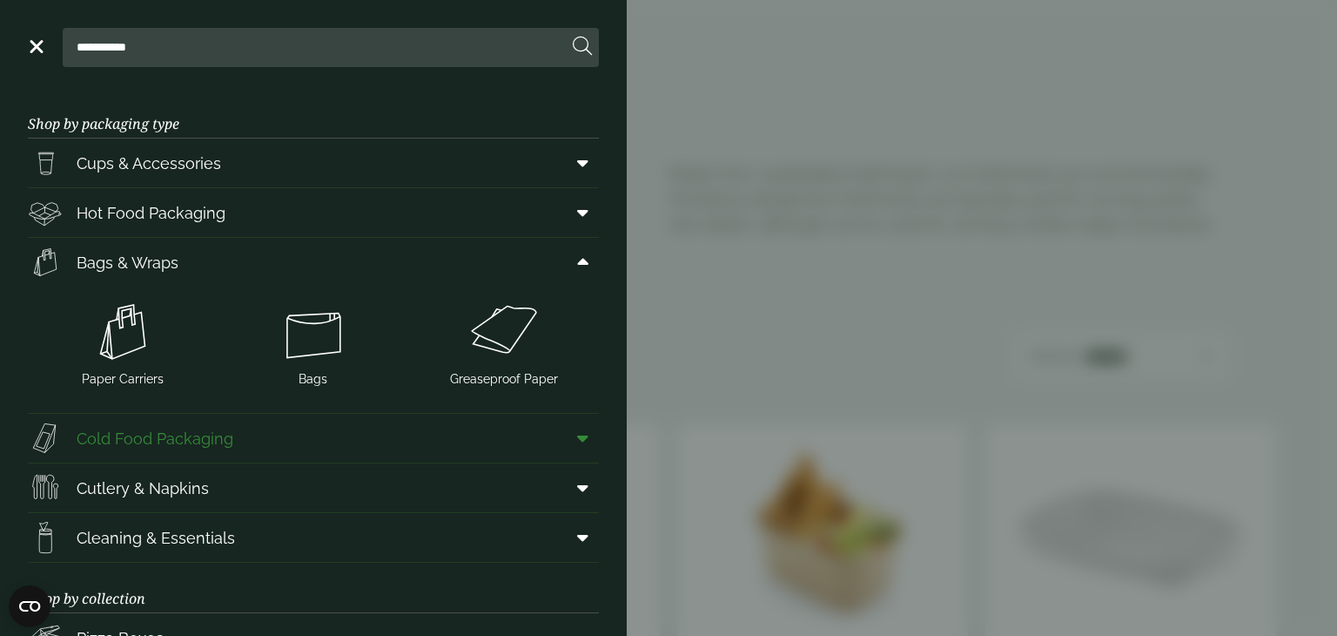
click at [562, 433] on span at bounding box center [579, 437] width 39 height 33
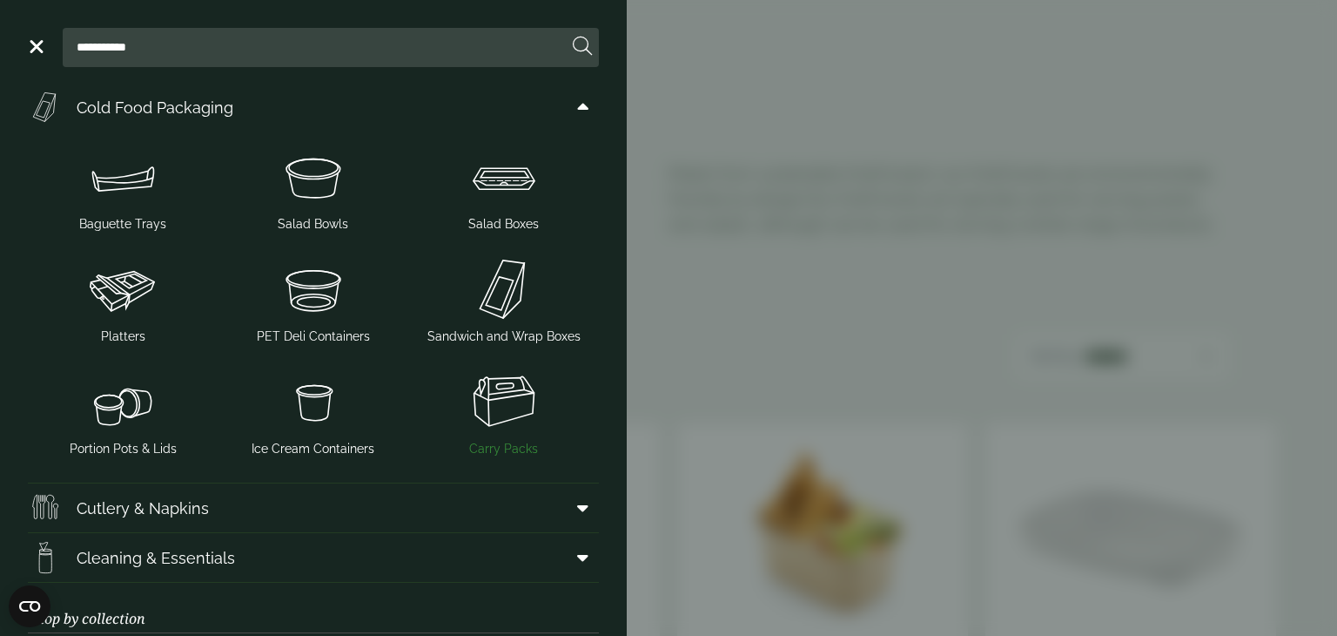
scroll to position [348, 0]
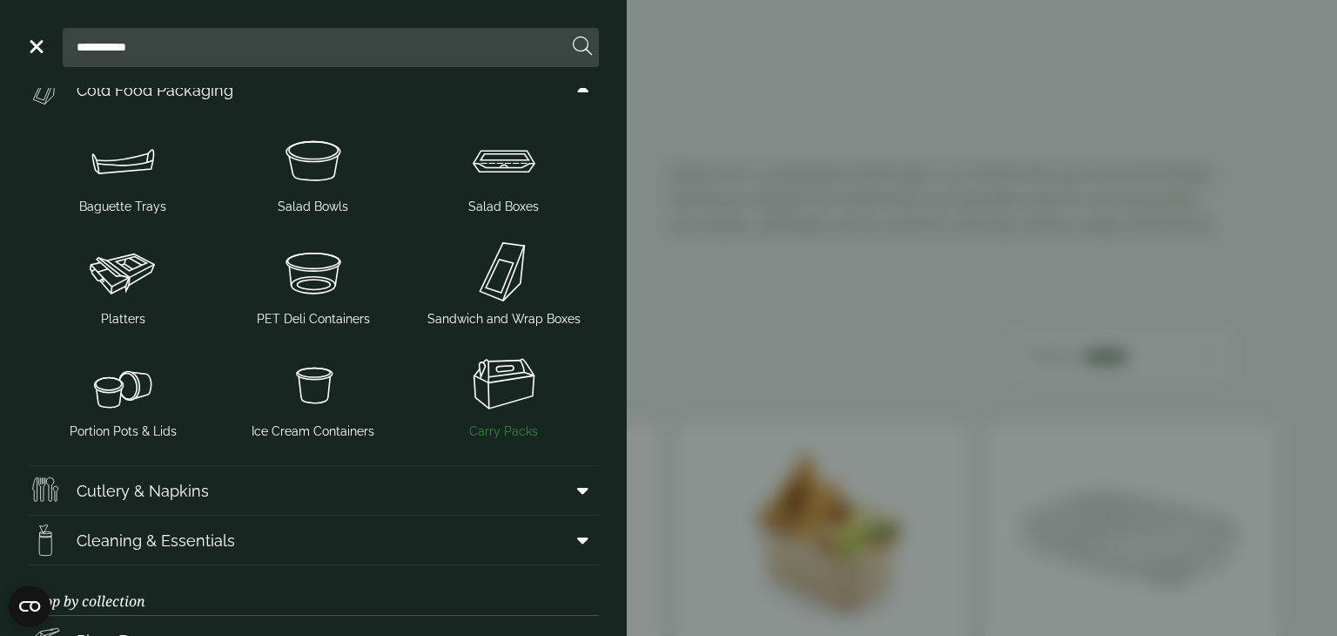
click at [495, 380] on img at bounding box center [503, 384] width 177 height 70
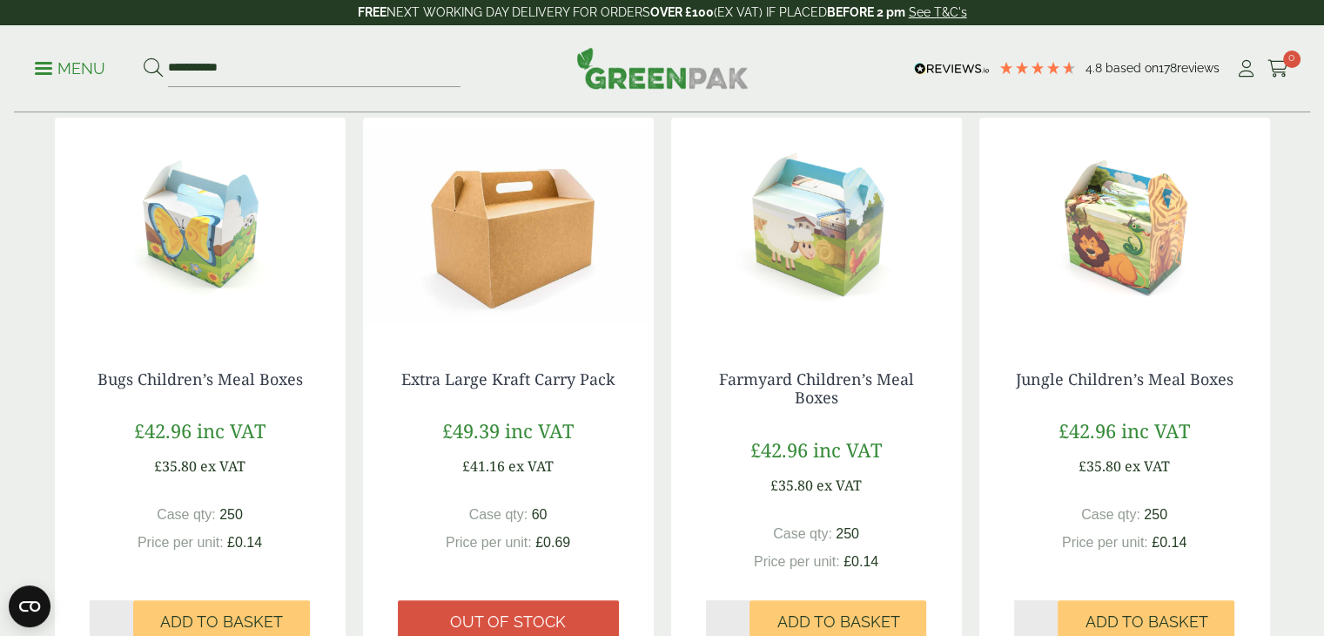
scroll to position [261, 0]
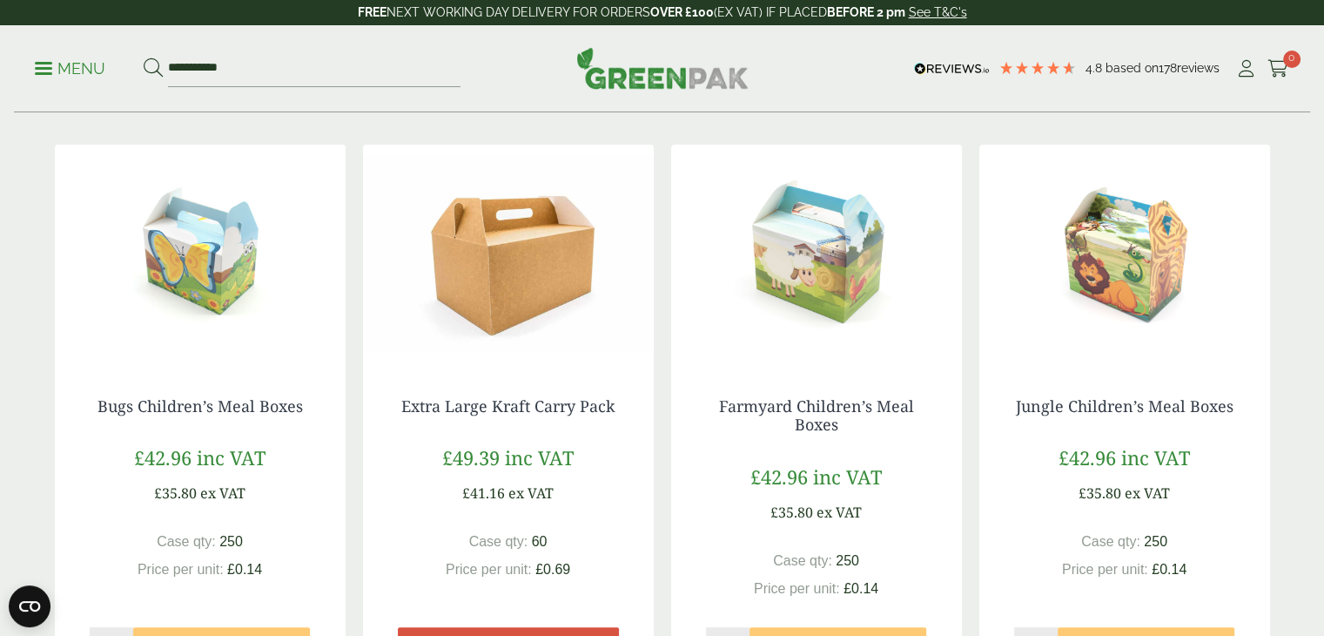
click at [1174, 263] on img at bounding box center [1125, 254] width 291 height 218
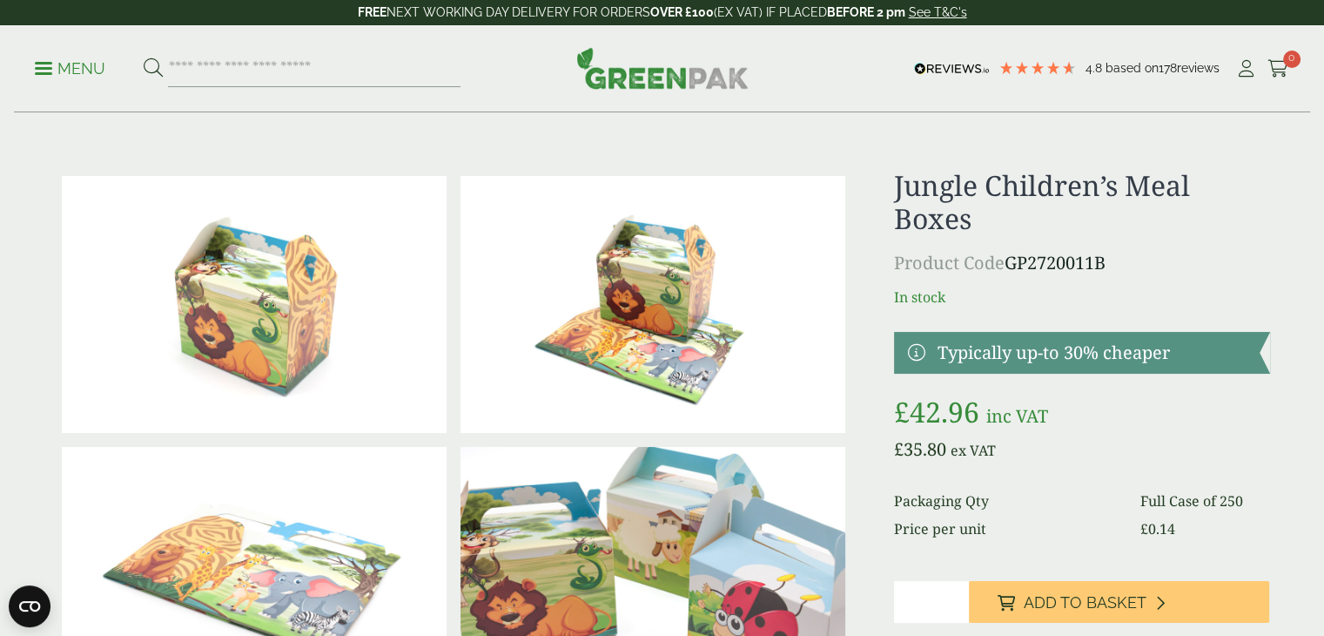
click at [616, 522] on img at bounding box center [653, 575] width 385 height 257
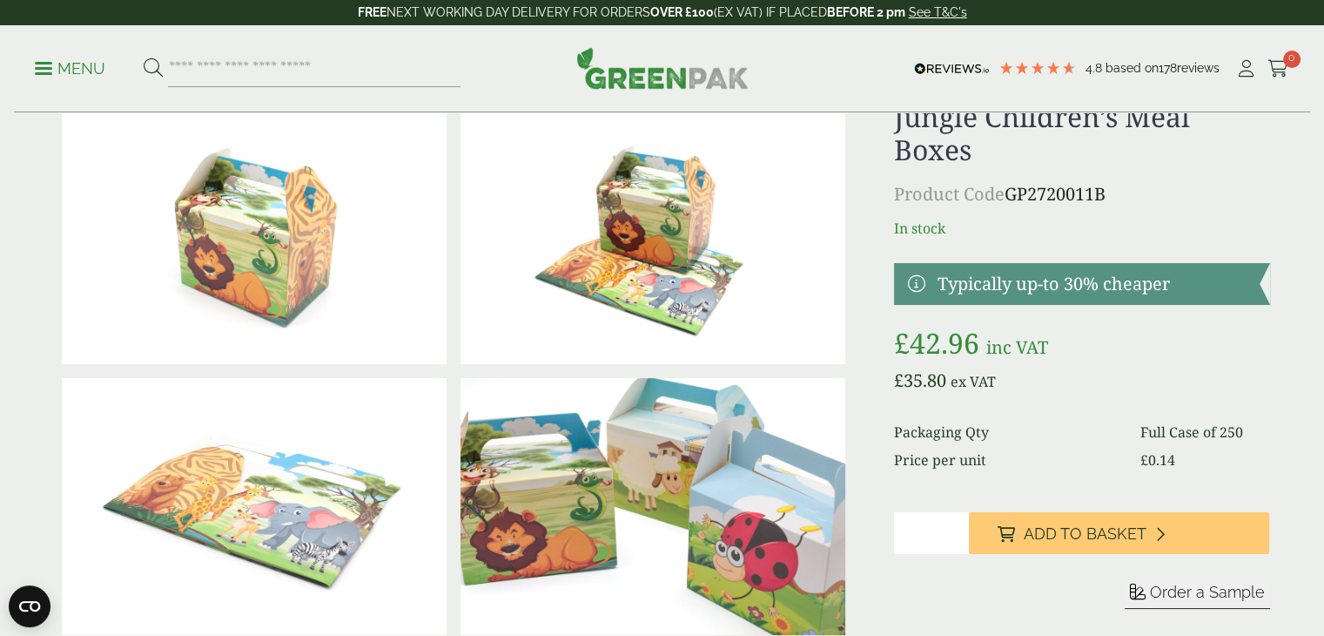
scroll to position [261, 0]
